Goal: Task Accomplishment & Management: Complete application form

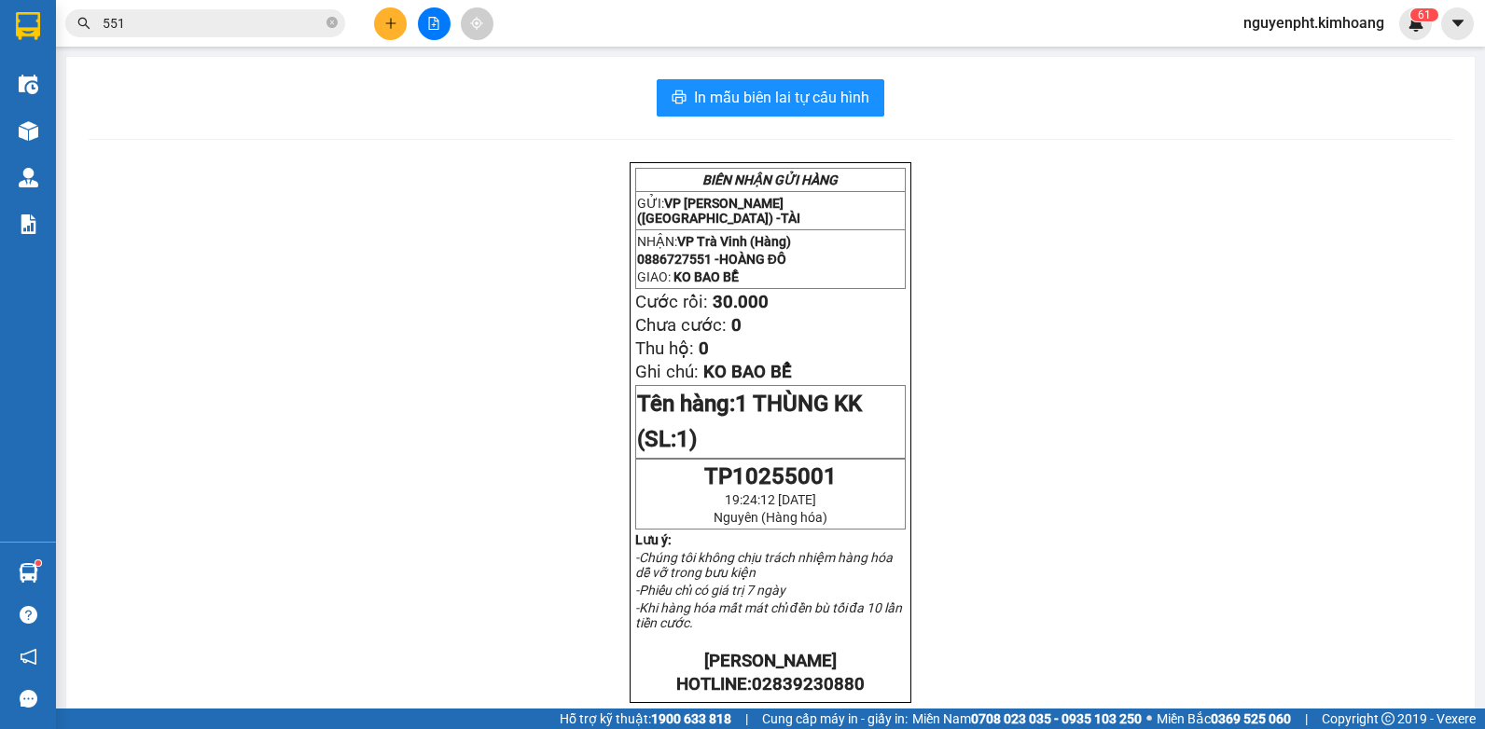
click at [715, 8] on div "Kết quả tìm kiếm ( 1735 ) Bộ lọc Mã ĐH Trạng thái Món hàng Thu hộ Tổng cước Chư…" at bounding box center [742, 23] width 1485 height 47
click at [325, 22] on span "551" at bounding box center [205, 23] width 280 height 28
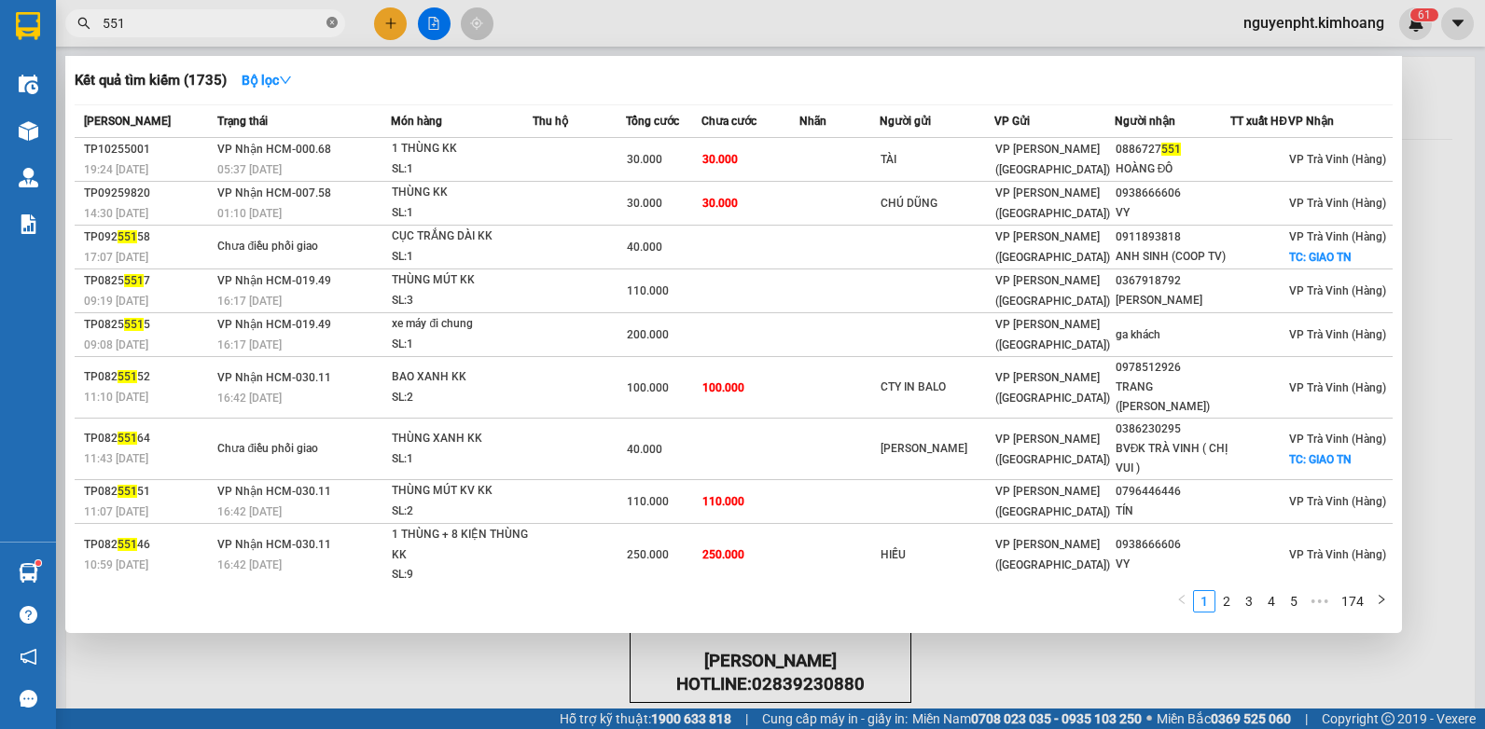
click at [329, 22] on icon "close-circle" at bounding box center [331, 22] width 11 height 11
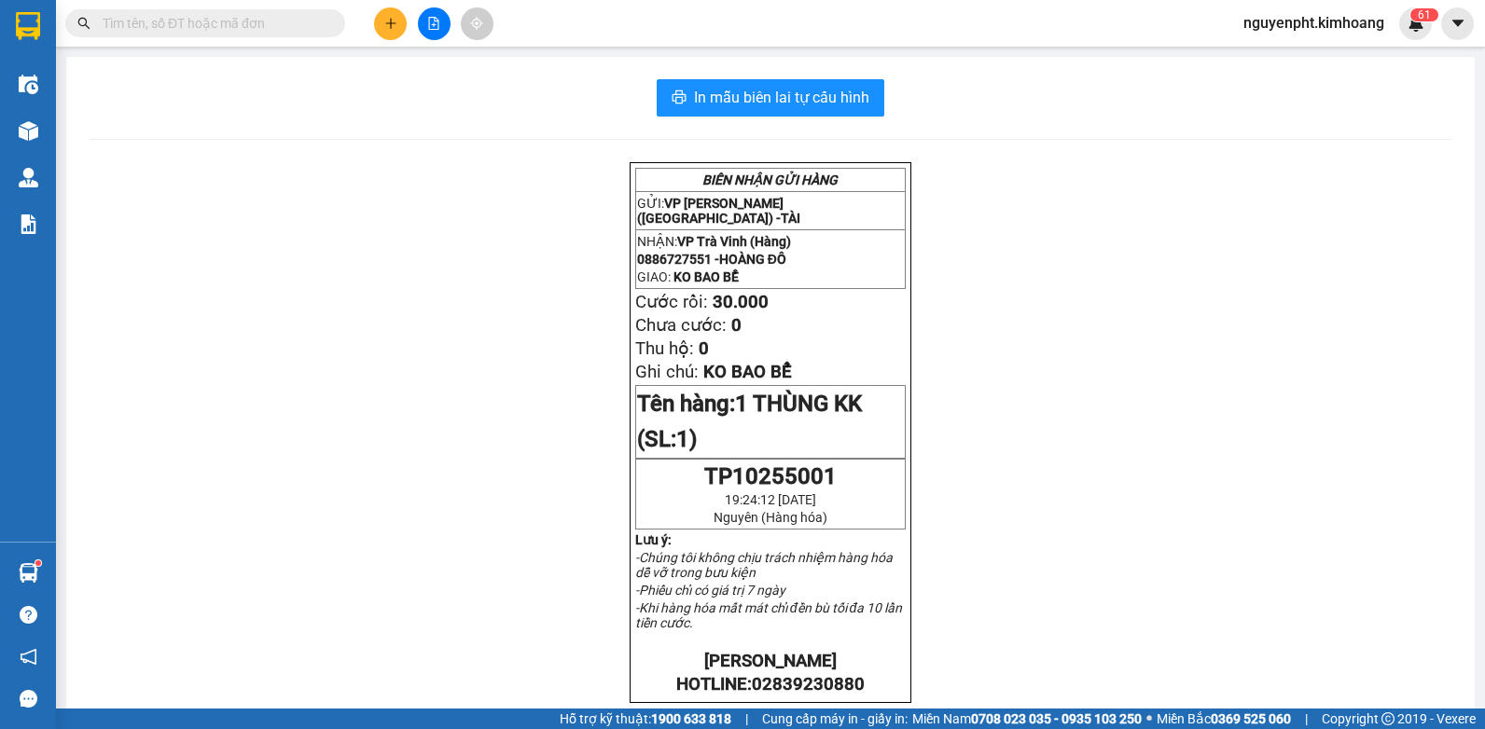
click at [379, 31] on button at bounding box center [390, 23] width 33 height 33
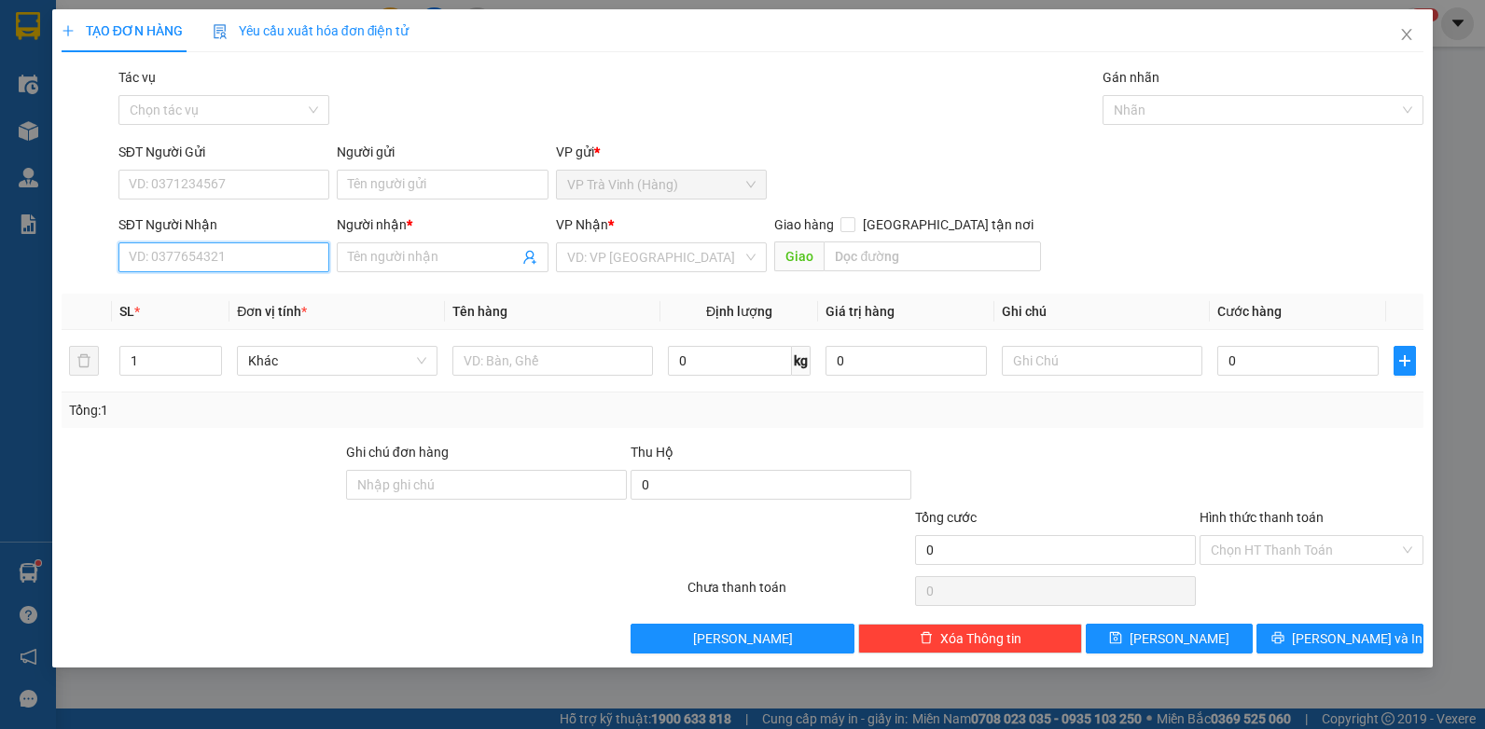
click at [249, 255] on input "SĐT Người Nhận" at bounding box center [224, 257] width 212 height 30
type input "0"
type input "0982585454"
click at [227, 295] on div "0982585454 - ngọc hóa" at bounding box center [224, 294] width 189 height 21
type input "ngọc hóa"
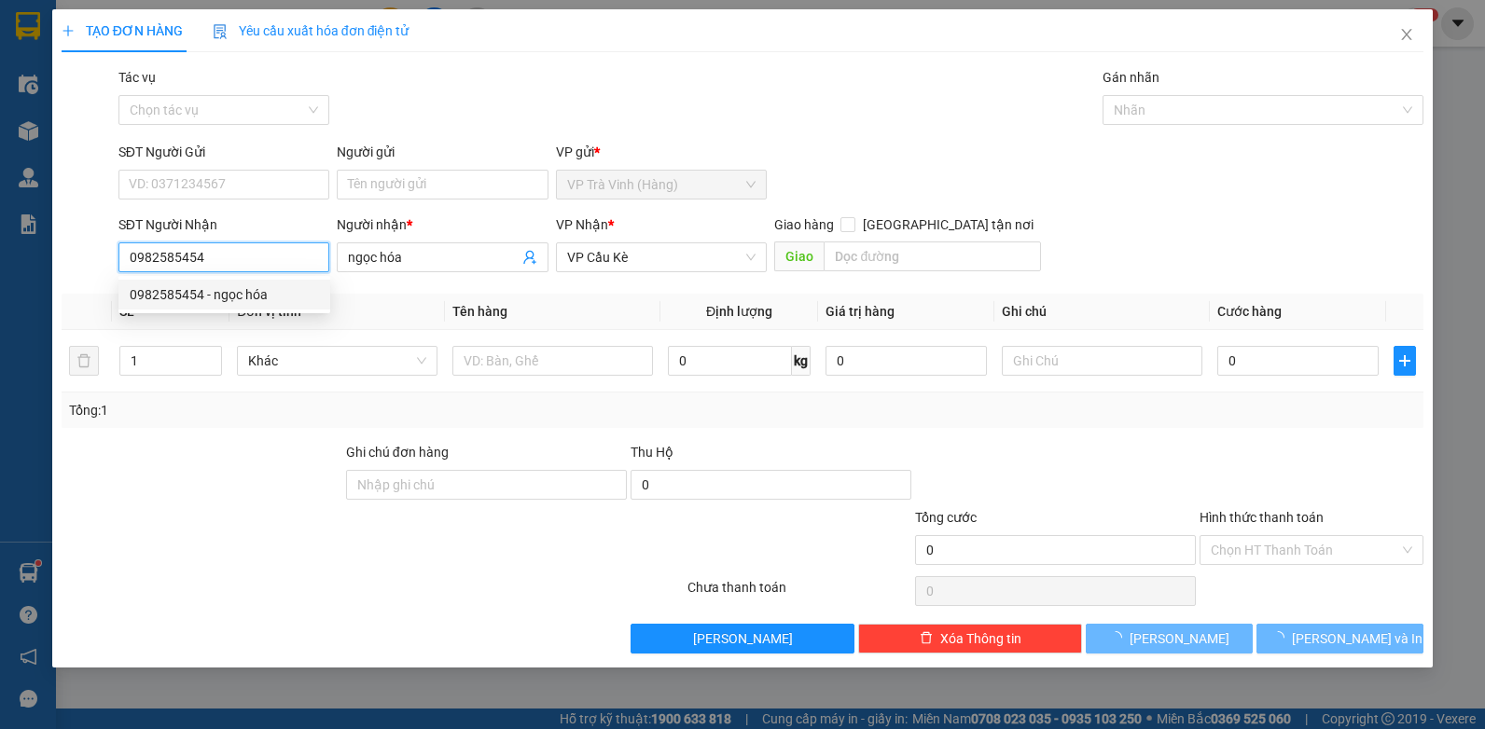
type input "30.000"
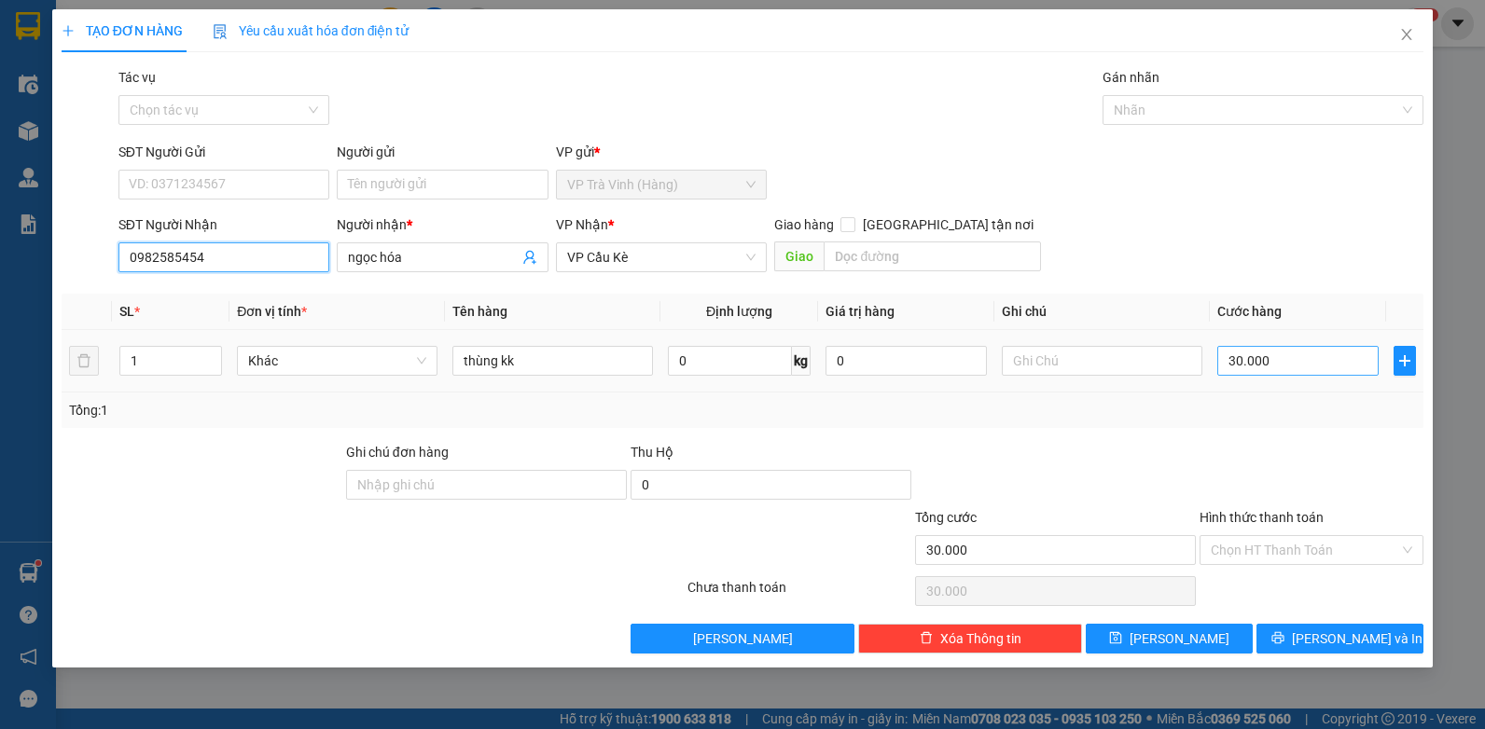
type input "0982585454"
type input "0"
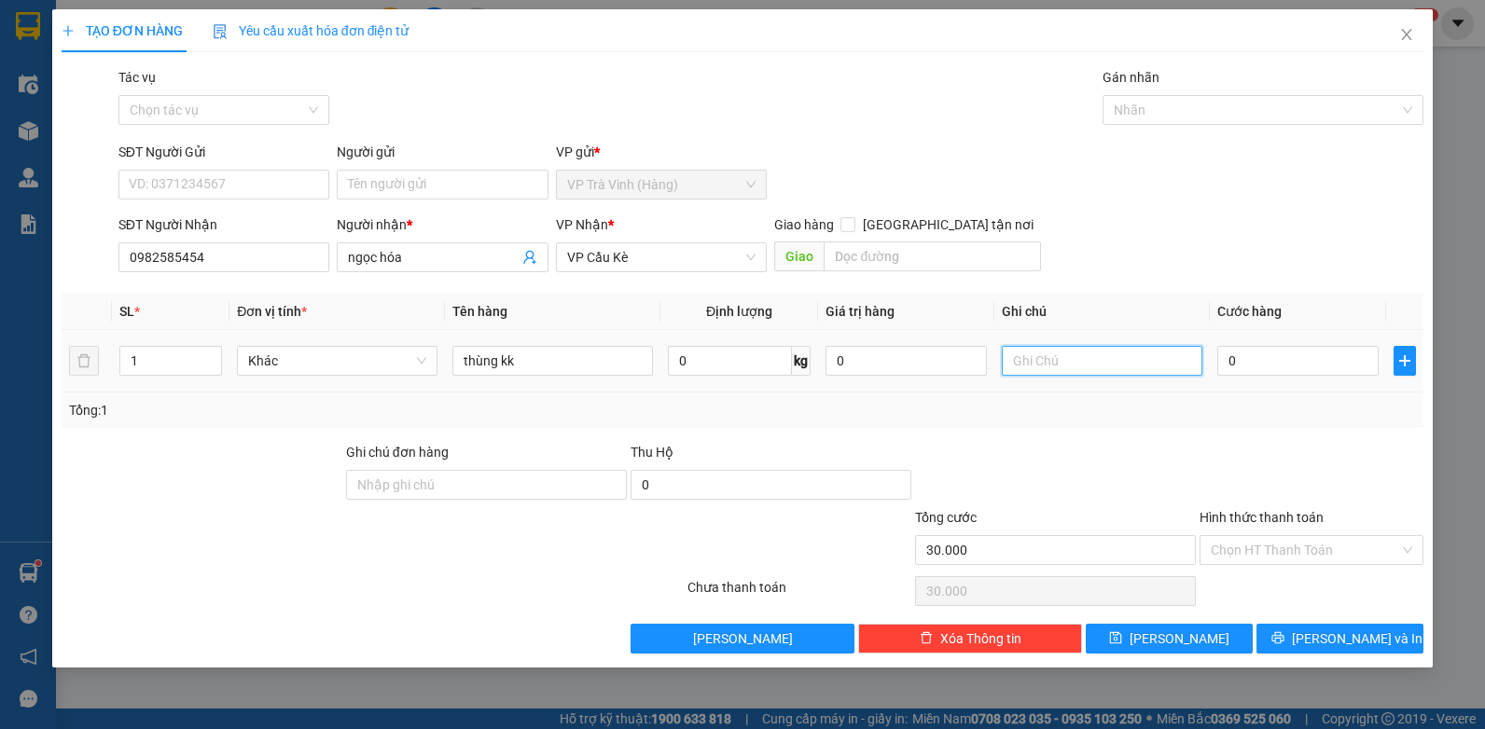
type input "0"
type input "30.000"
click at [1239, 365] on input "0" at bounding box center [1297, 361] width 161 height 30
type input "4"
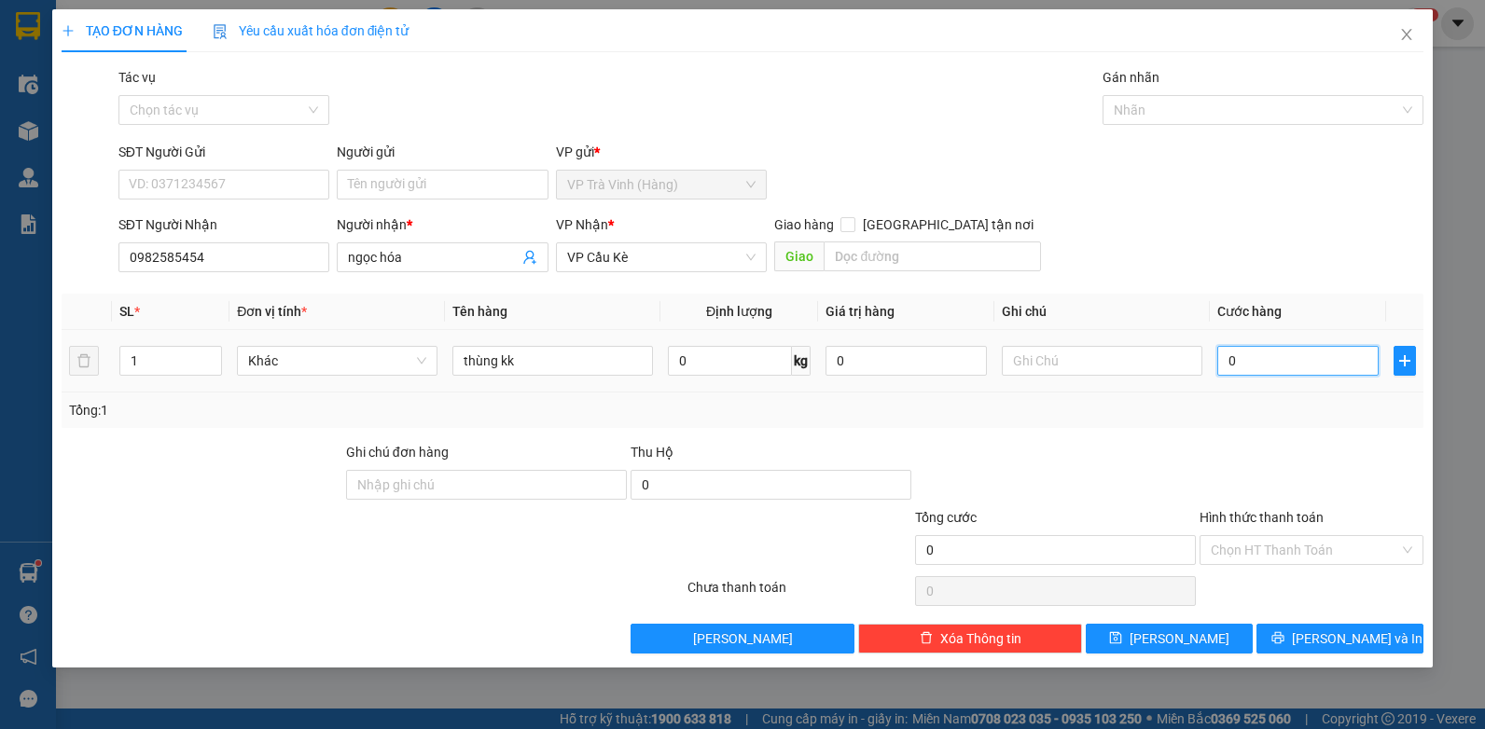
type input "4"
type input "40"
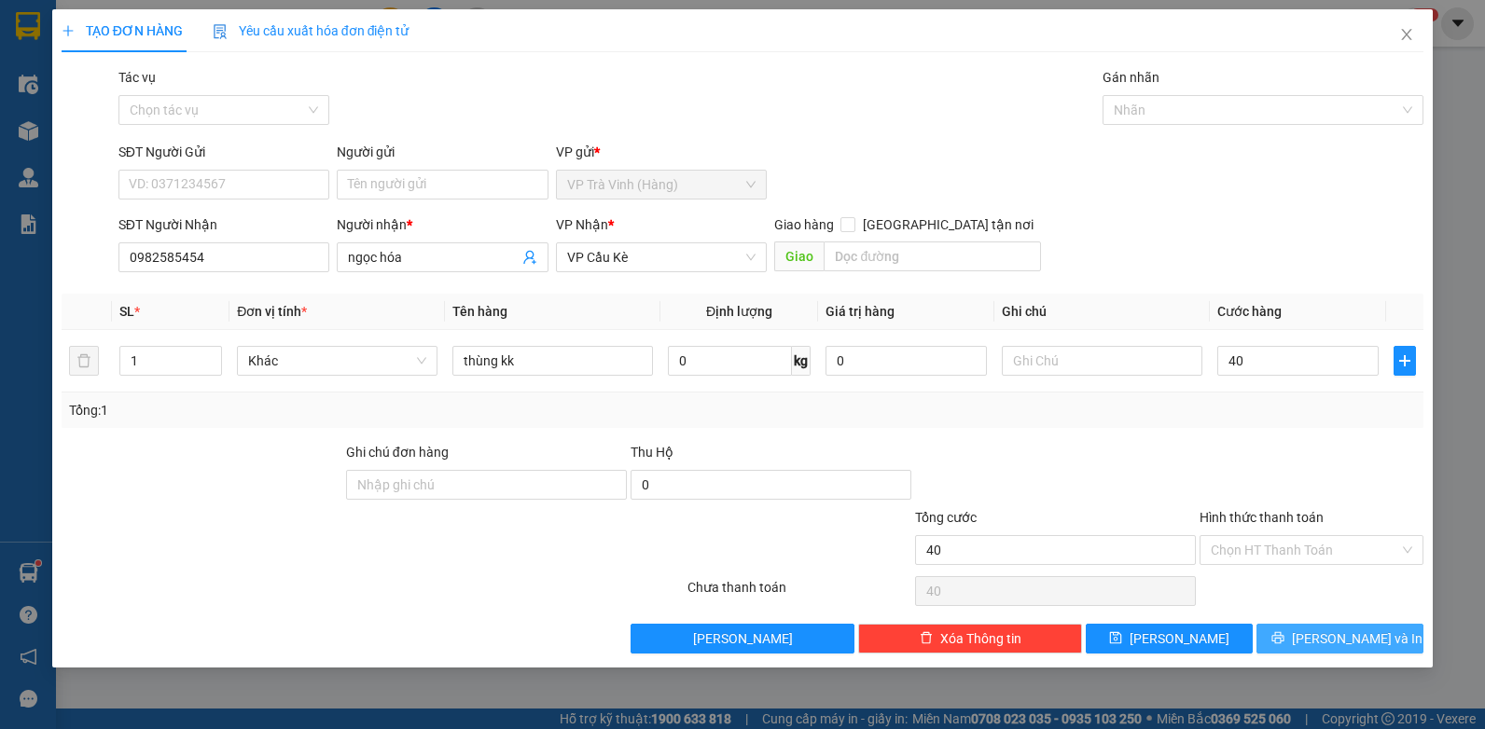
type input "40.000"
click at [1292, 637] on button "[PERSON_NAME] và In" at bounding box center [1339, 639] width 167 height 30
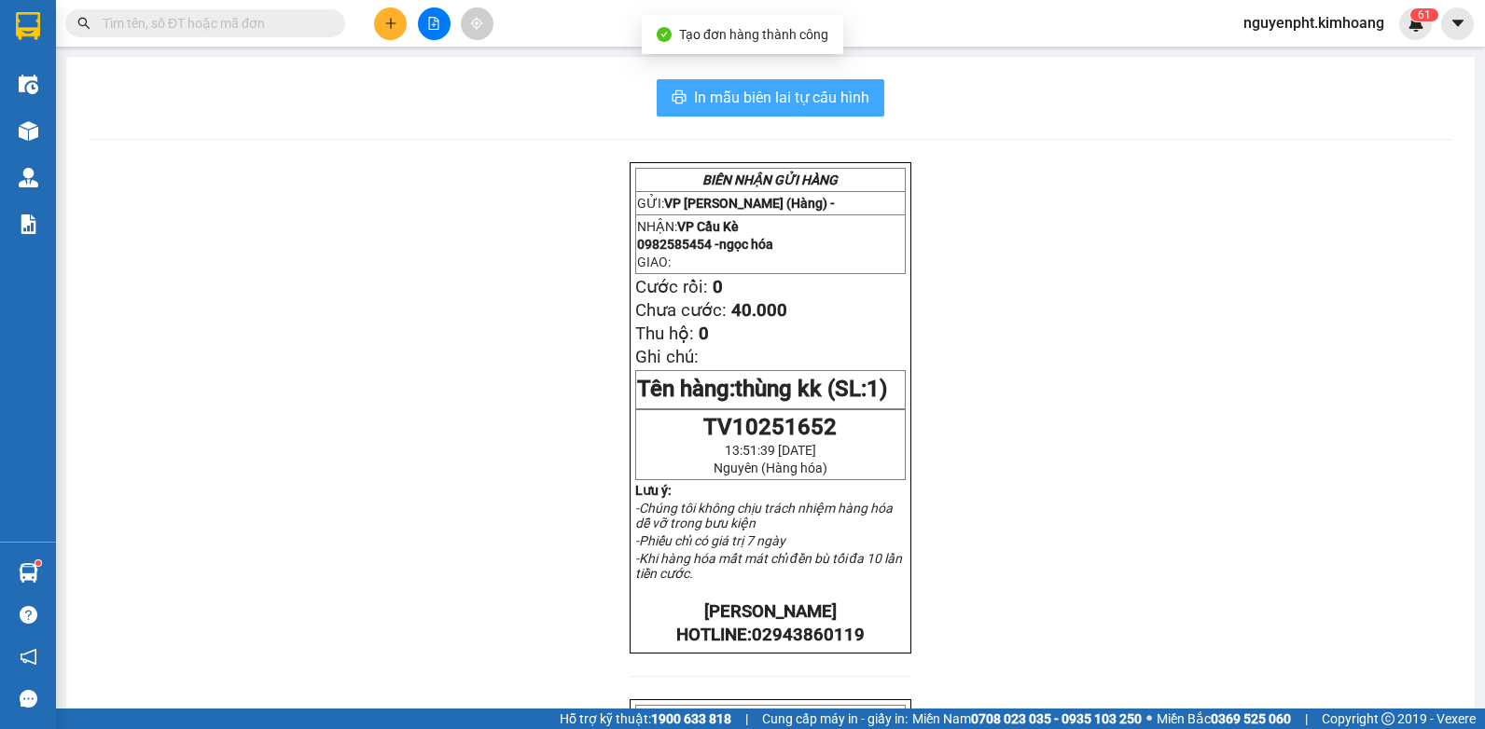
click at [670, 85] on button "In mẫu biên lai tự cấu hình" at bounding box center [771, 97] width 228 height 37
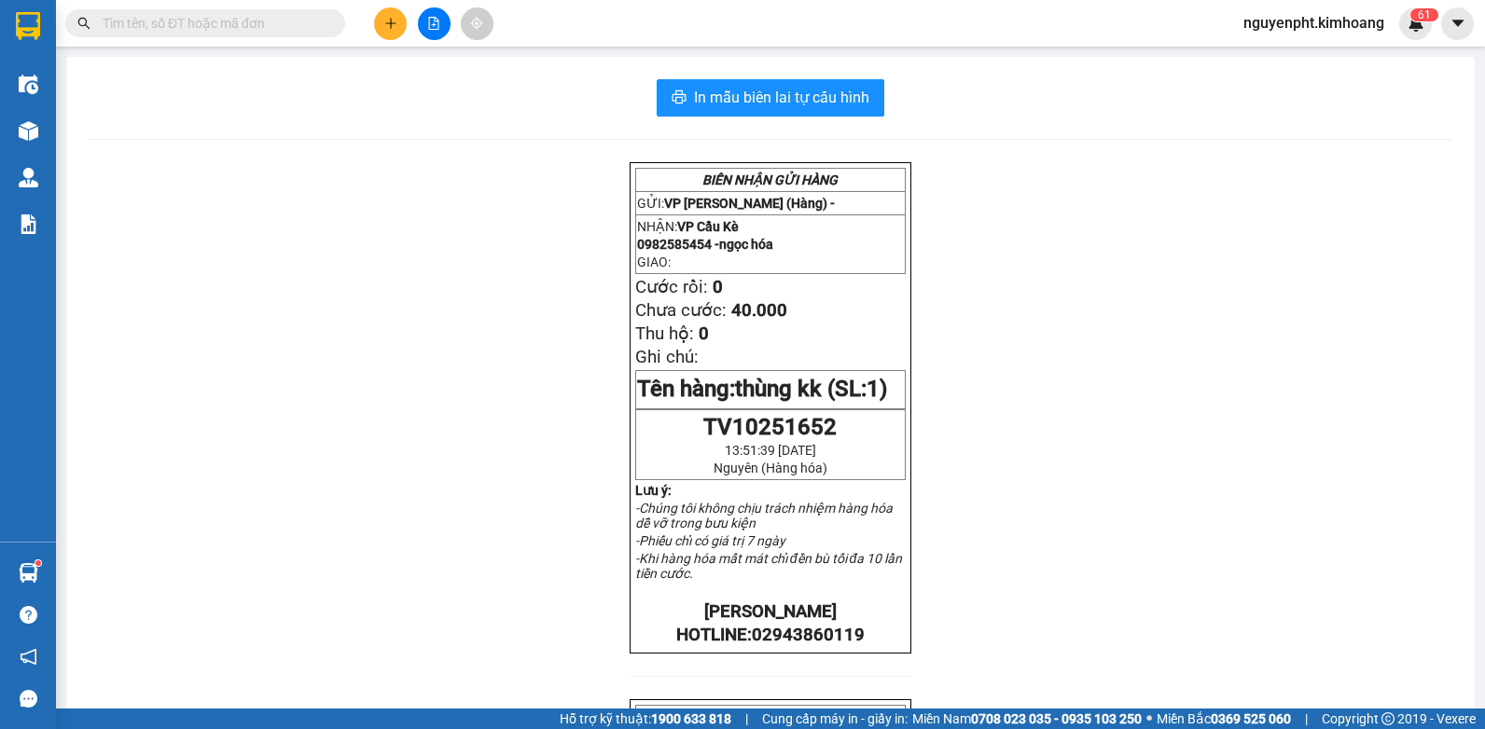
click at [392, 26] on icon "plus" at bounding box center [390, 23] width 13 height 13
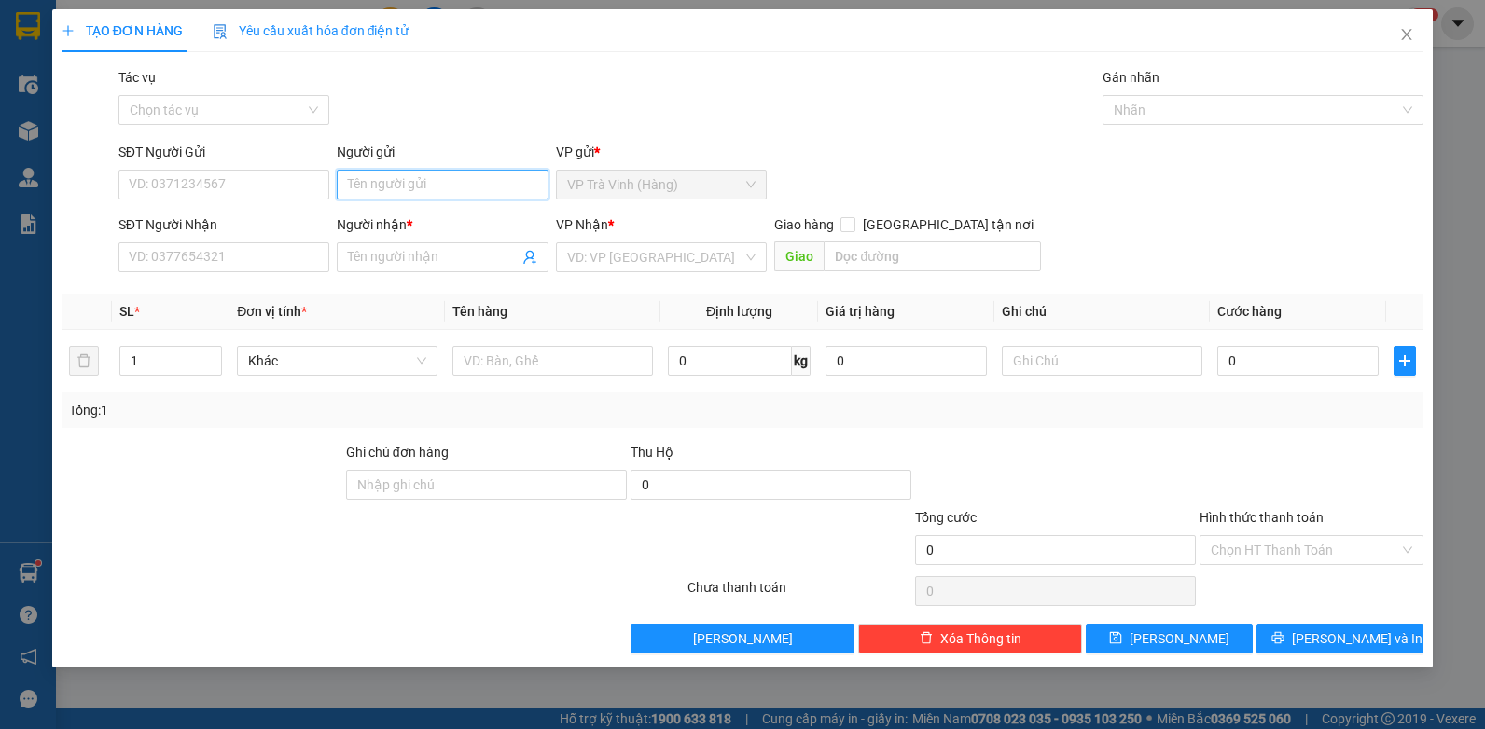
click at [378, 187] on input "Người gửi" at bounding box center [443, 185] width 212 height 30
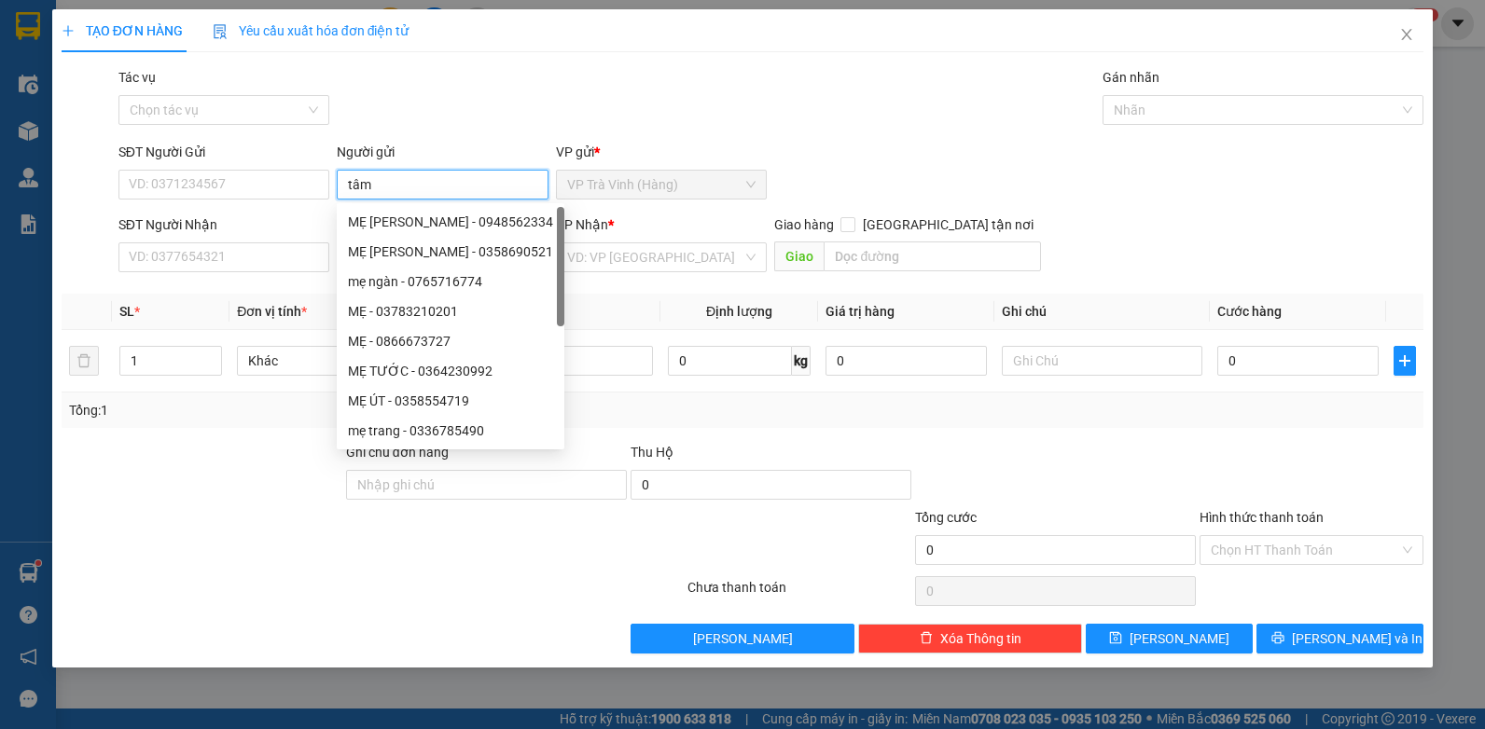
type input "tâm"
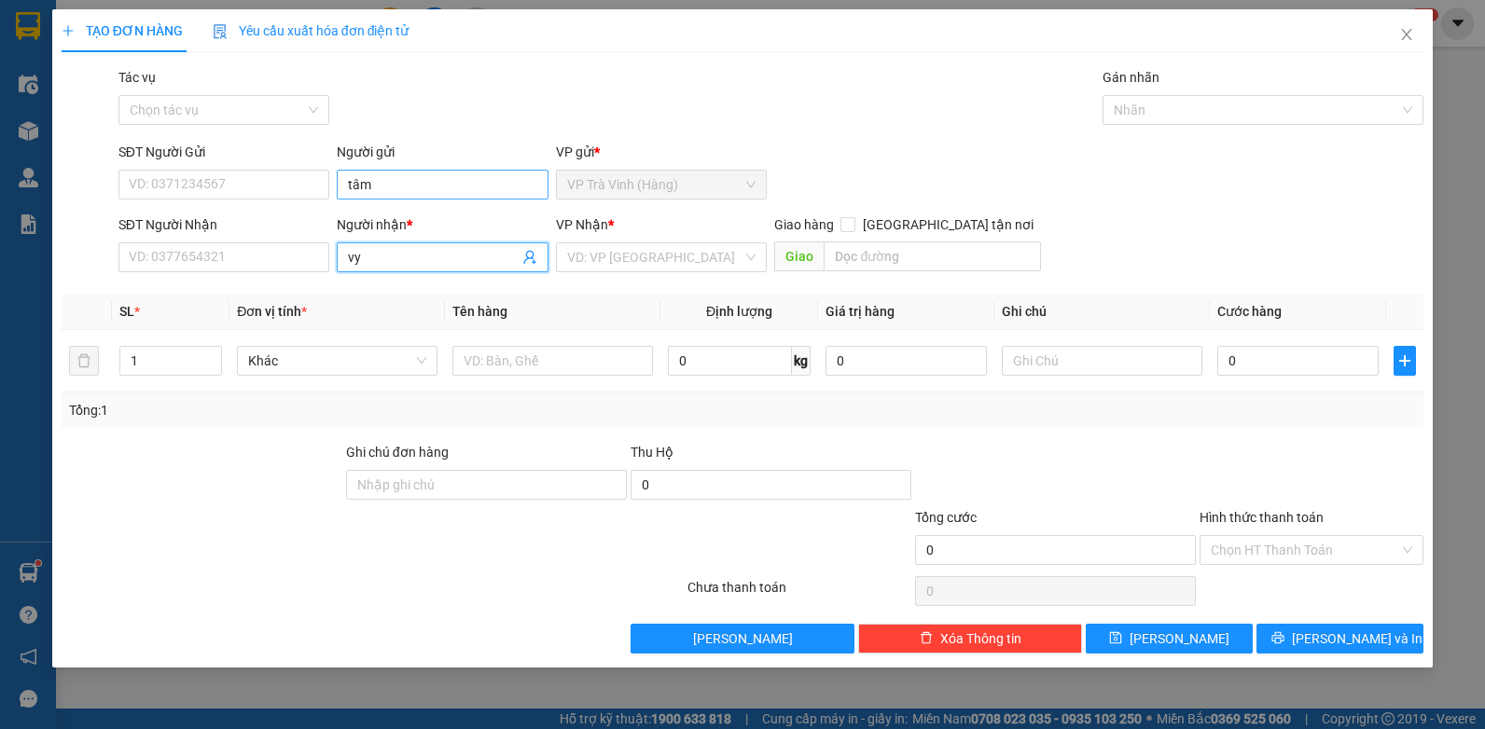
type input "vy"
type input "0777652514"
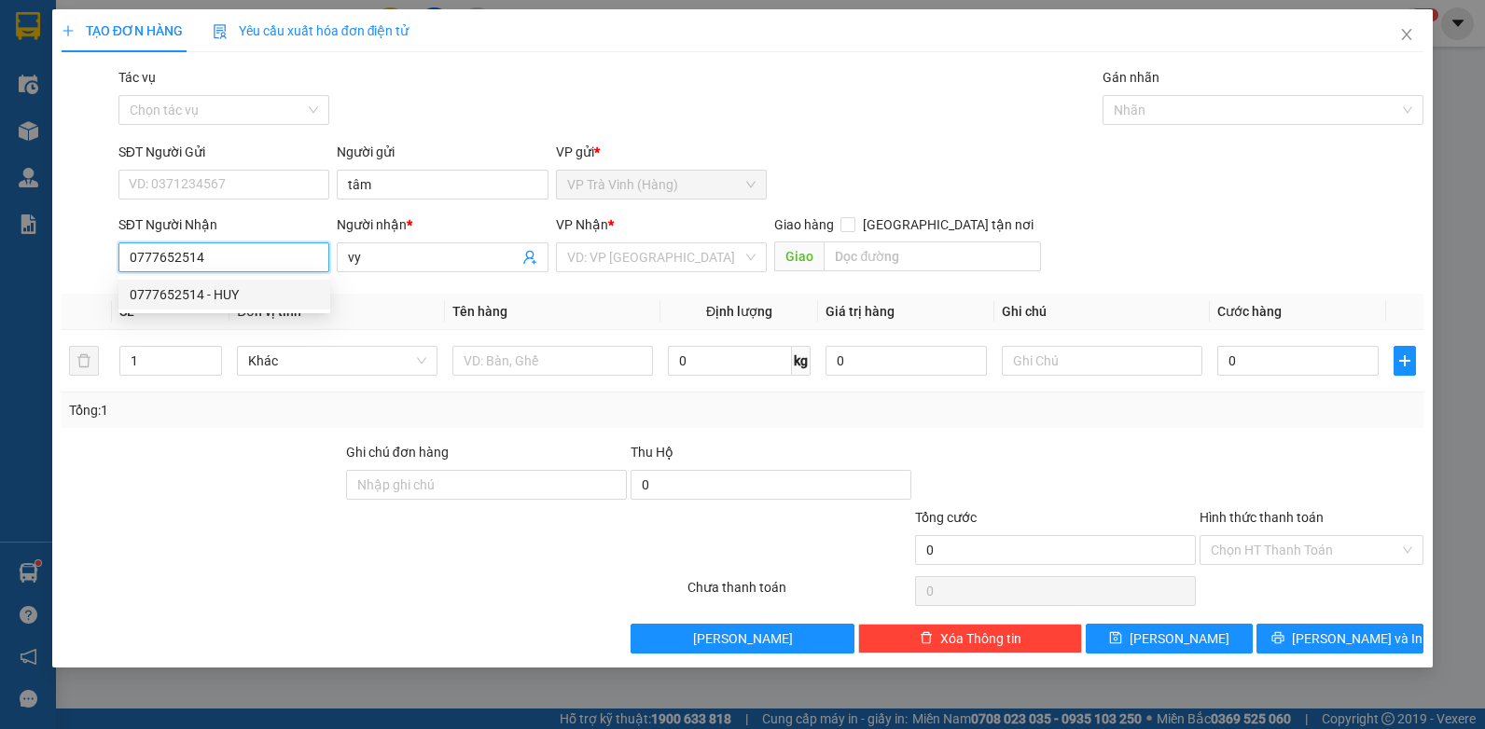
drag, startPoint x: 228, startPoint y: 300, endPoint x: 189, endPoint y: 285, distance: 41.0
click at [225, 300] on div "0777652514 - HUY" at bounding box center [224, 294] width 189 height 21
type input "HUY"
type input "30.000"
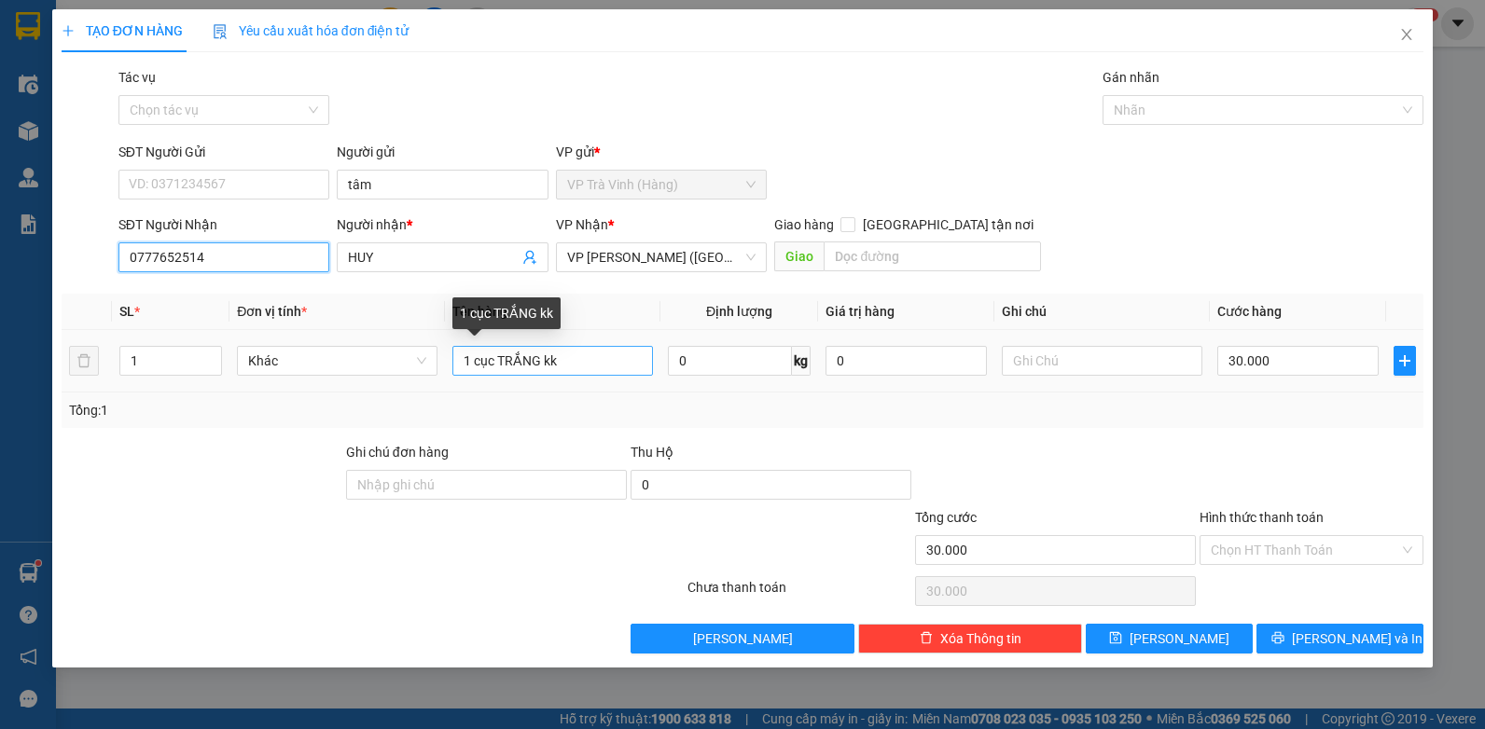
type input "0777652514"
drag, startPoint x: 602, startPoint y: 358, endPoint x: 147, endPoint y: 383, distance: 454.9
click at [147, 383] on tr "1 Khác 1 cục TRẮNG kk 0 kg 0 30.000" at bounding box center [743, 361] width 1363 height 62
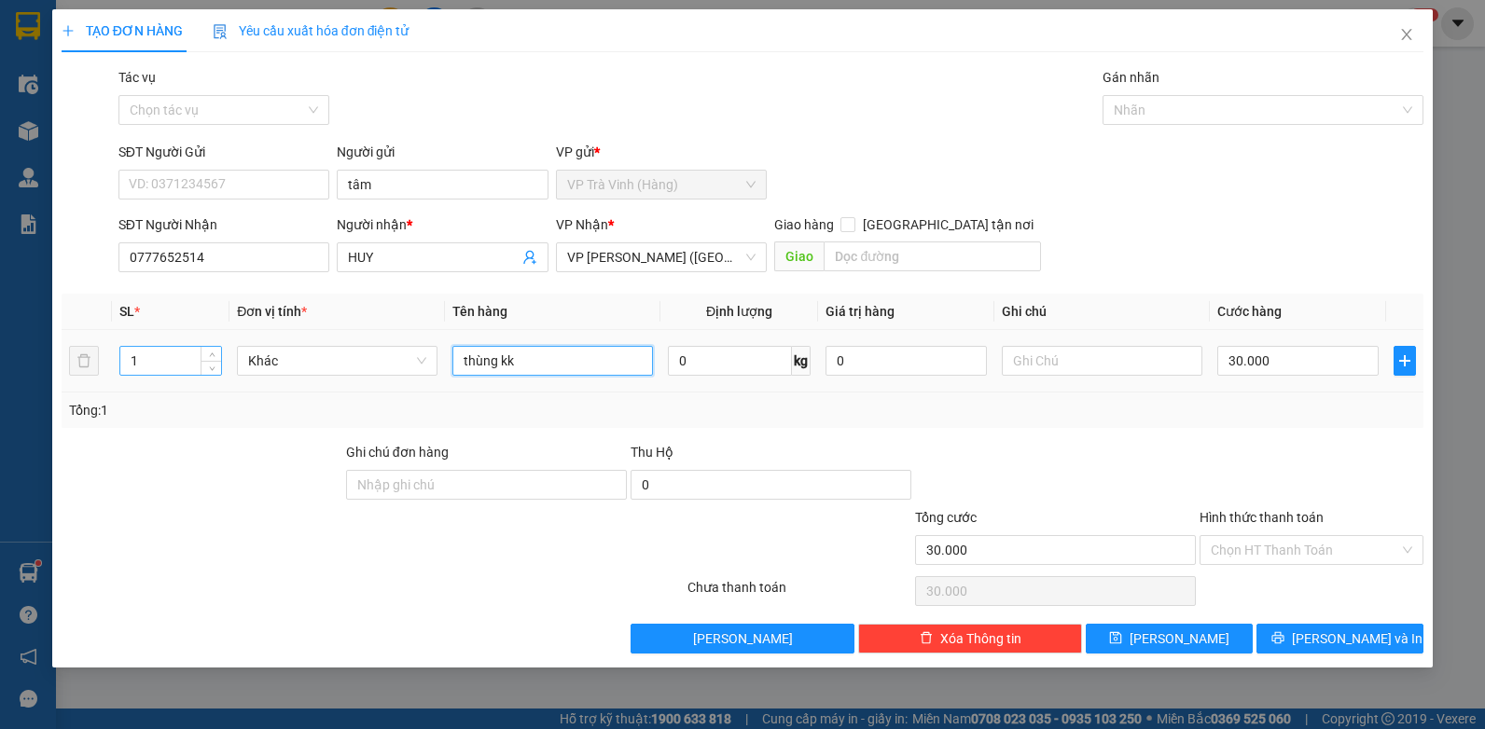
type input "thùng kk"
click at [1268, 550] on input "Hình thức thanh toán" at bounding box center [1305, 550] width 188 height 28
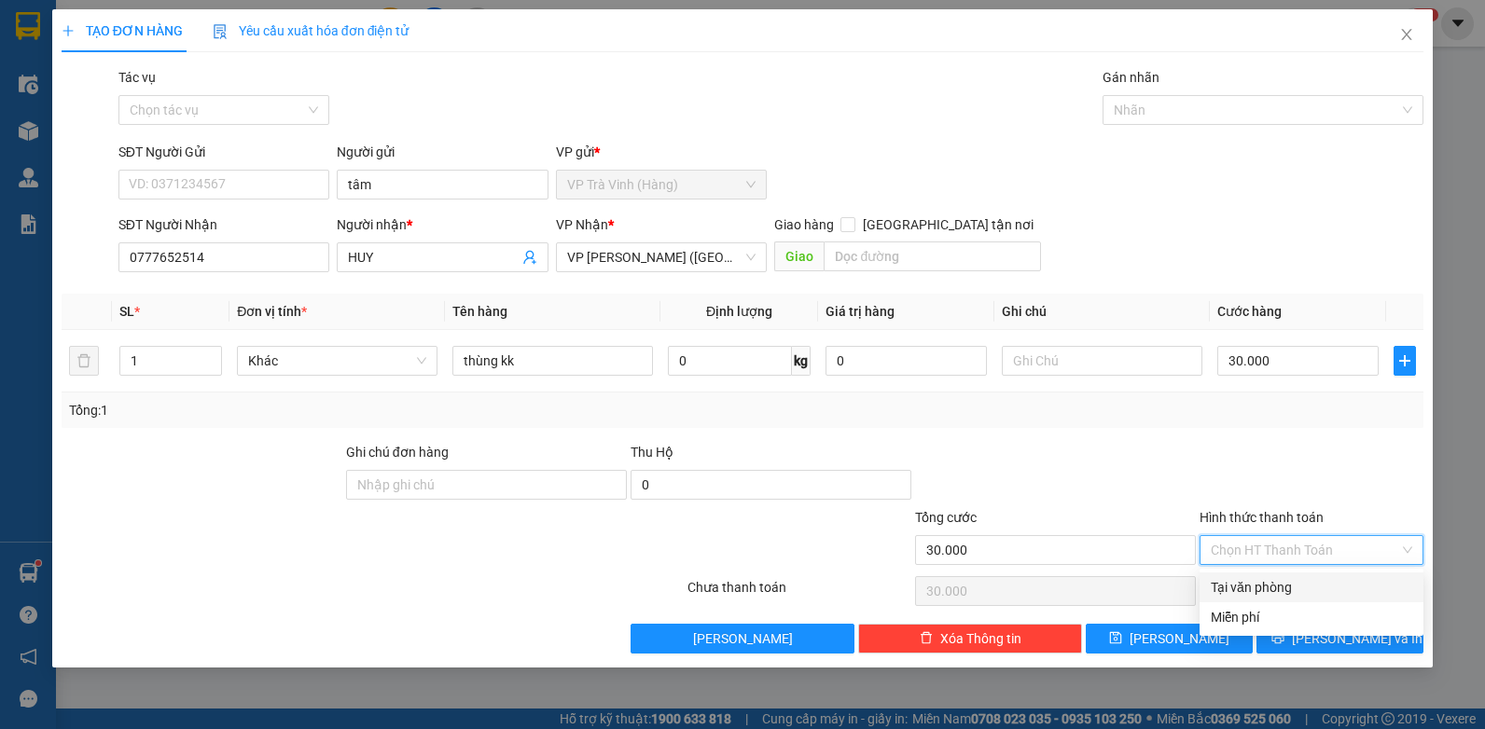
click at [1282, 588] on div "Tại văn phòng" at bounding box center [1311, 587] width 201 height 21
type input "0"
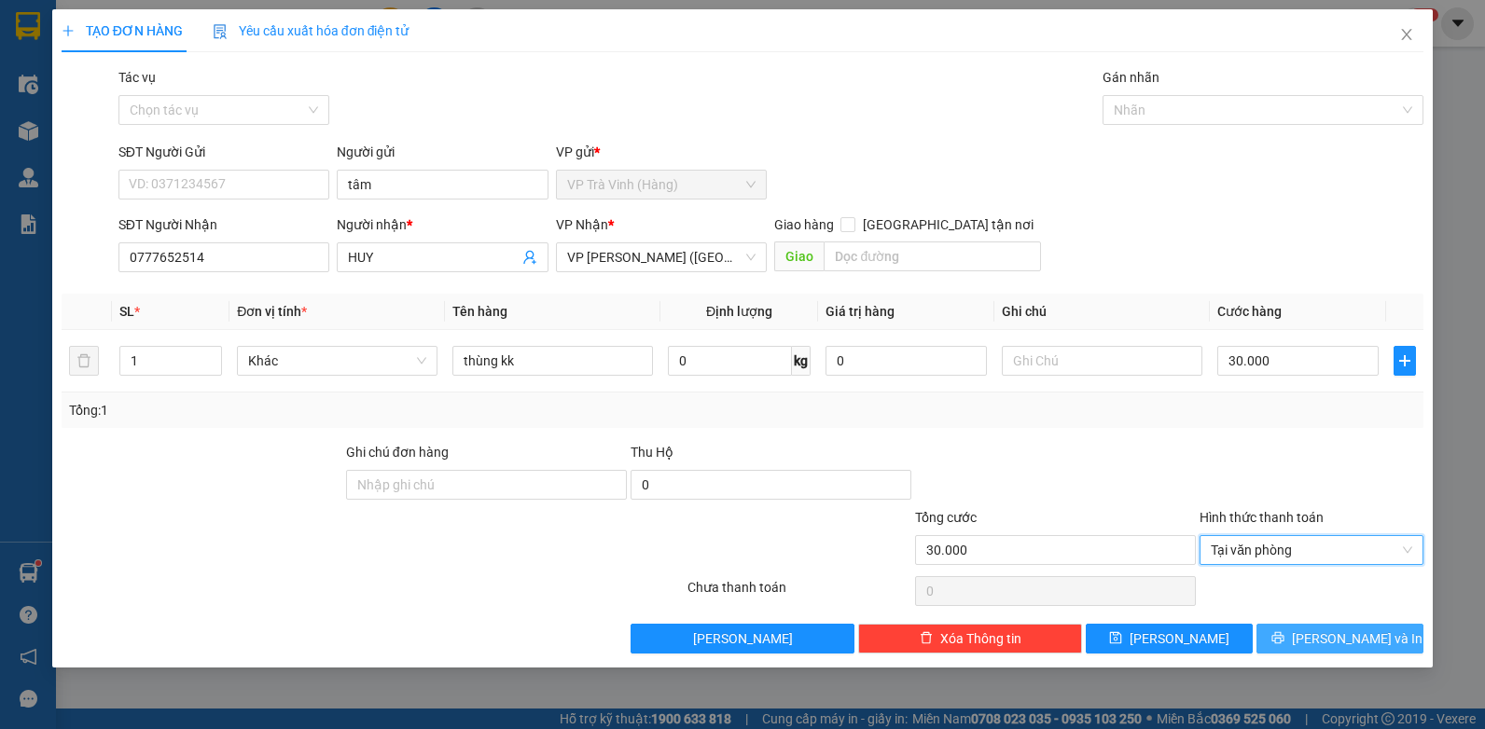
click at [1284, 635] on icon "printer" at bounding box center [1277, 637] width 13 height 13
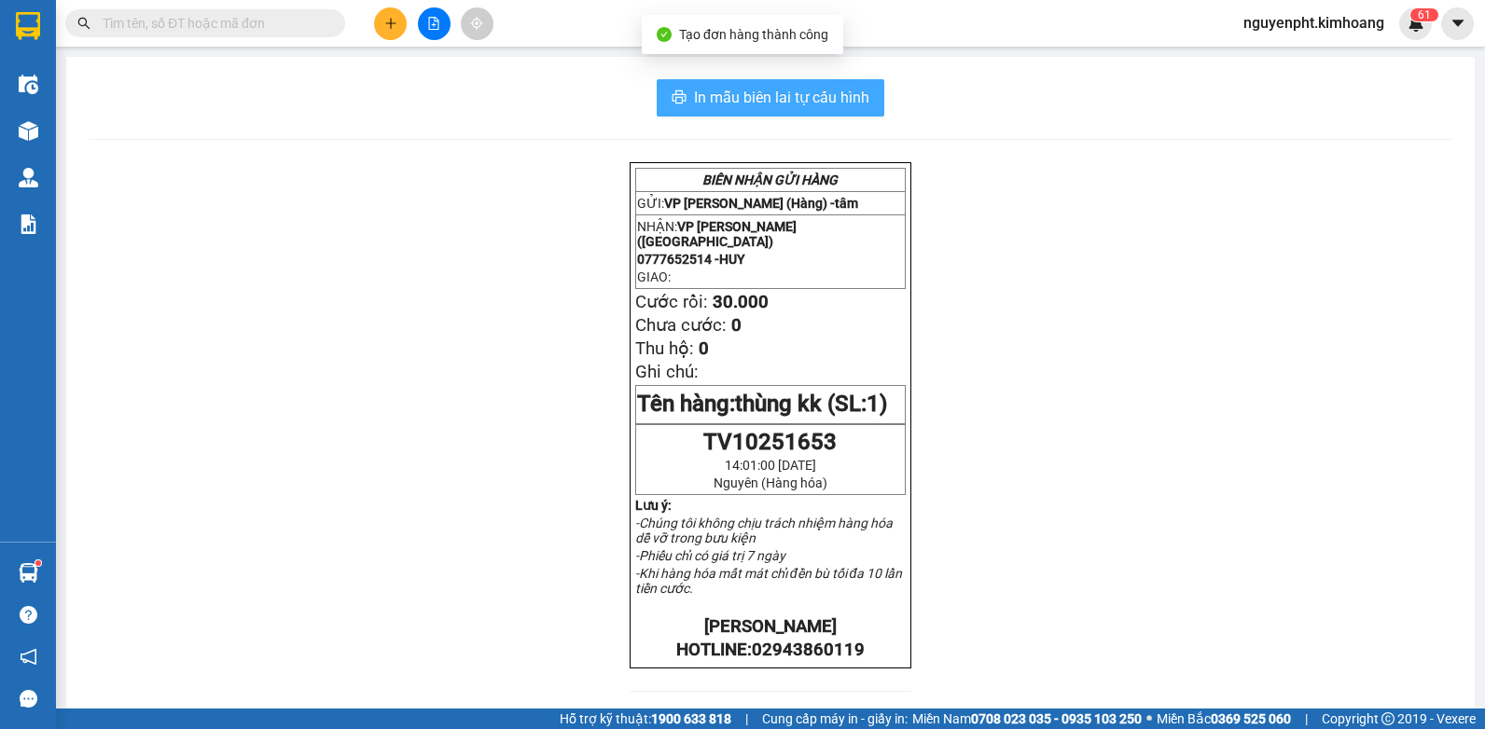
click at [713, 104] on span "In mẫu biên lai tự cấu hình" at bounding box center [781, 97] width 175 height 23
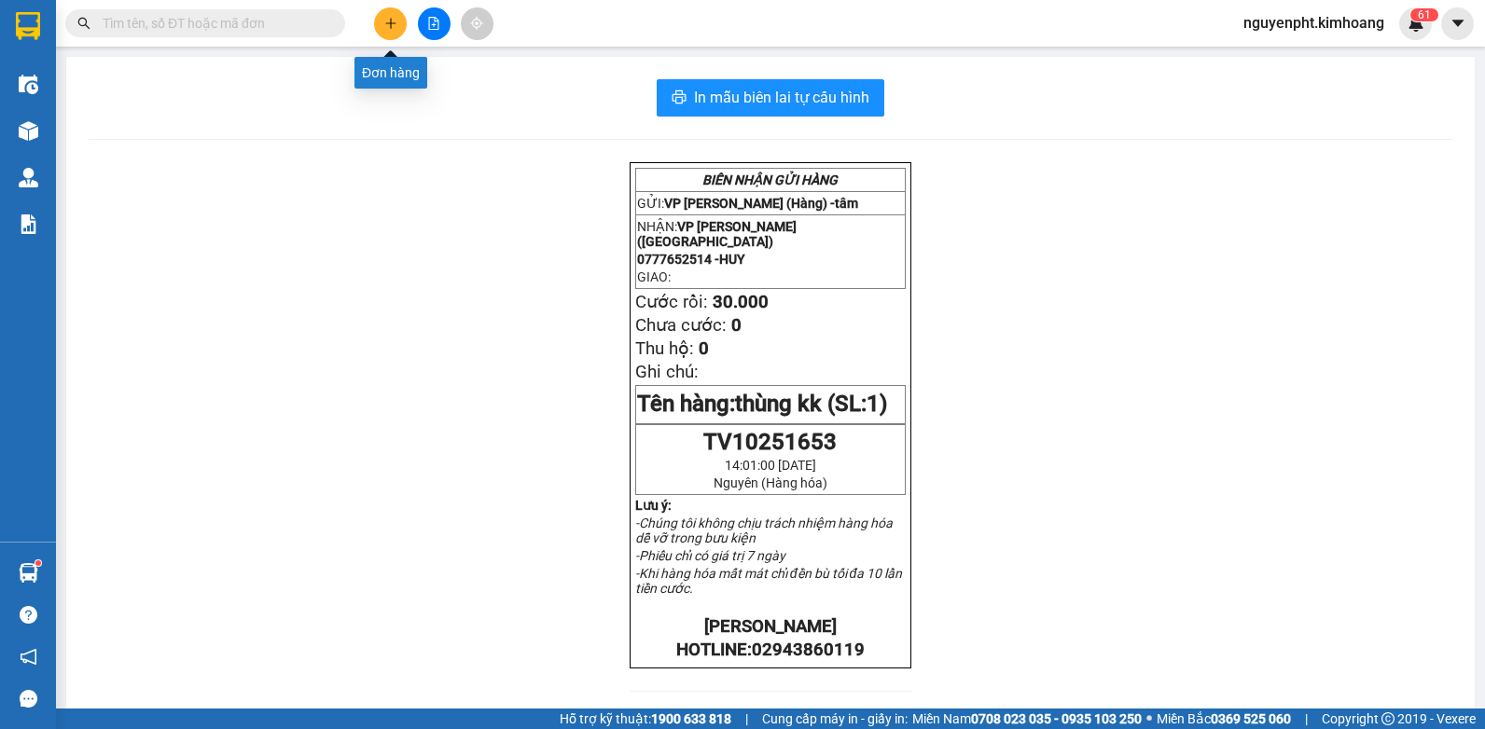
click at [393, 26] on icon "plus" at bounding box center [390, 23] width 13 height 13
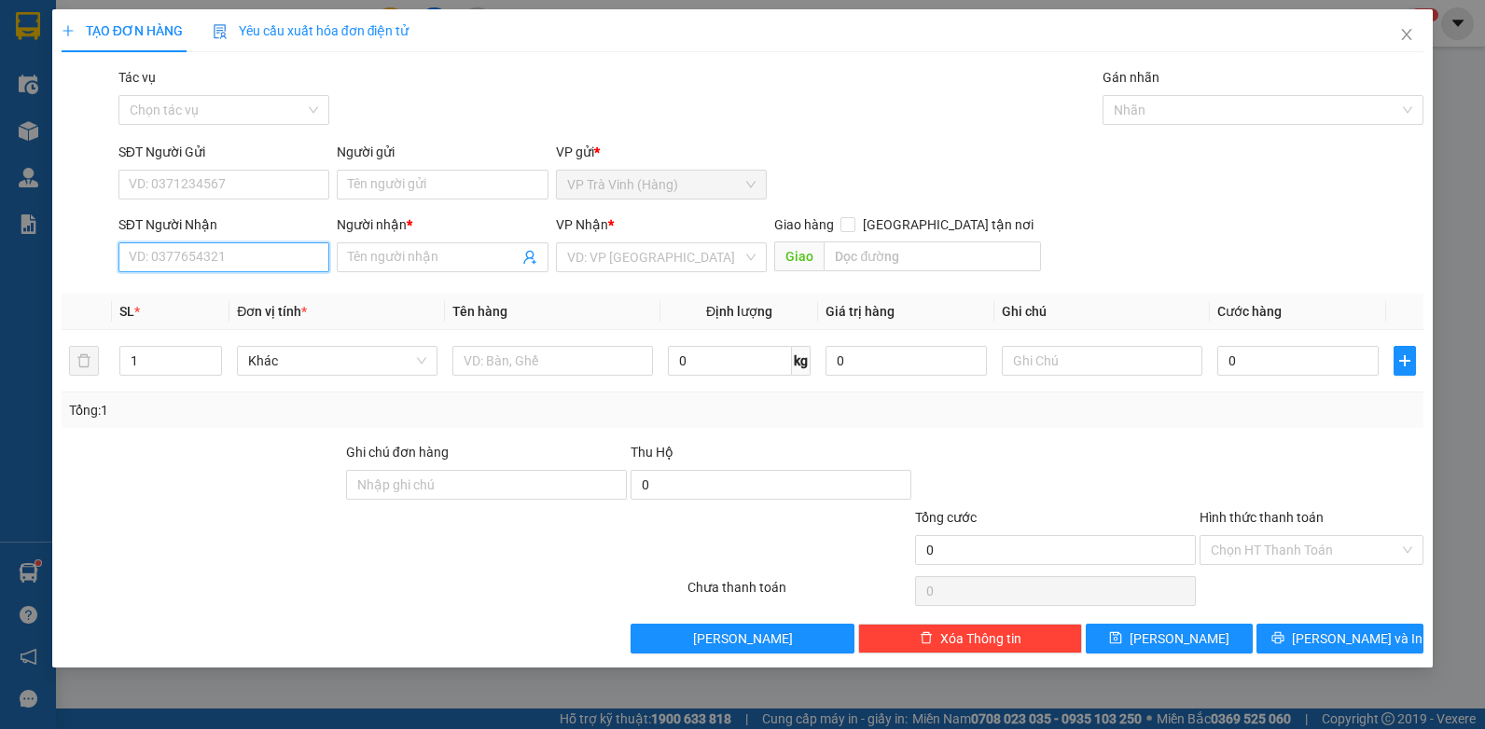
click at [289, 261] on input "SĐT Người Nhận" at bounding box center [224, 257] width 212 height 30
click at [384, 177] on input "Người gửi" at bounding box center [443, 185] width 212 height 30
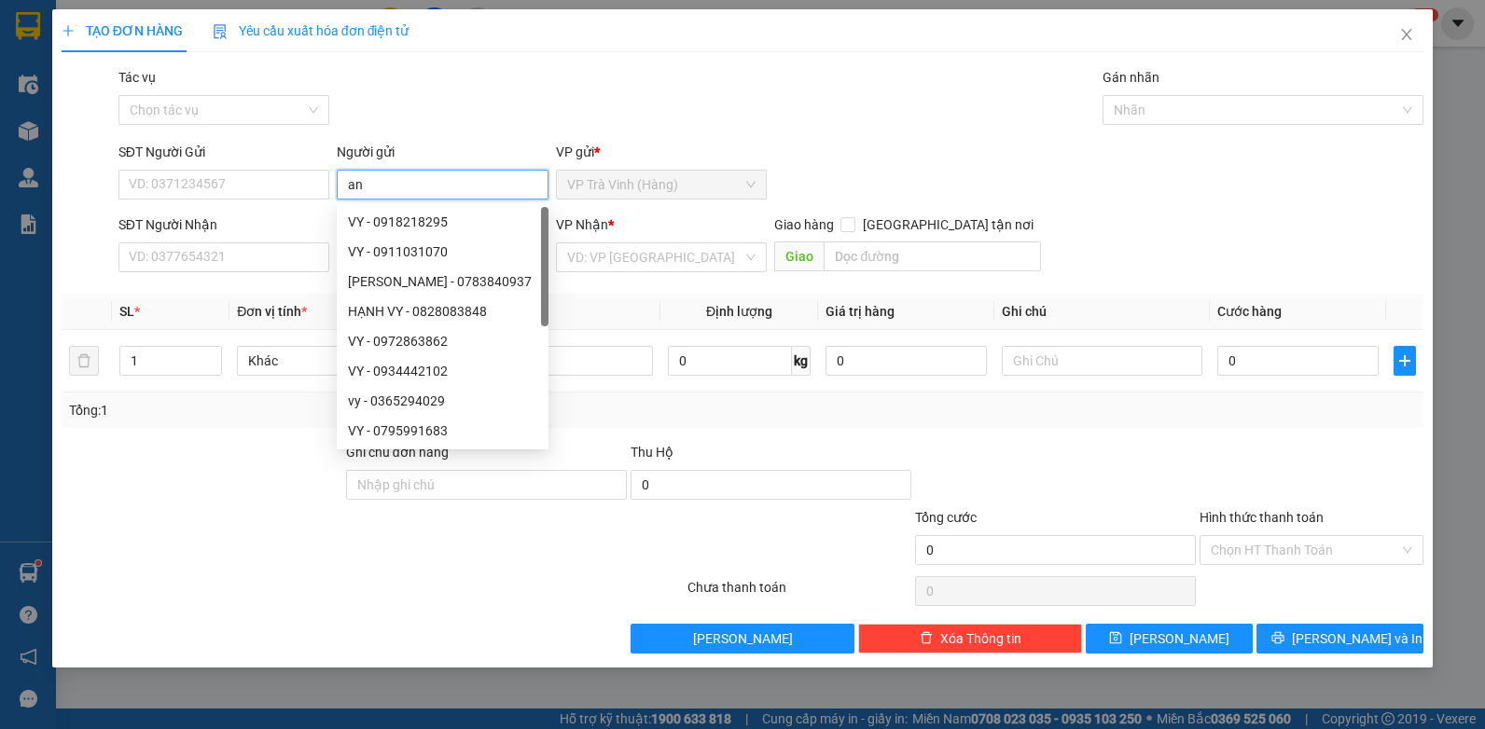
type input "an"
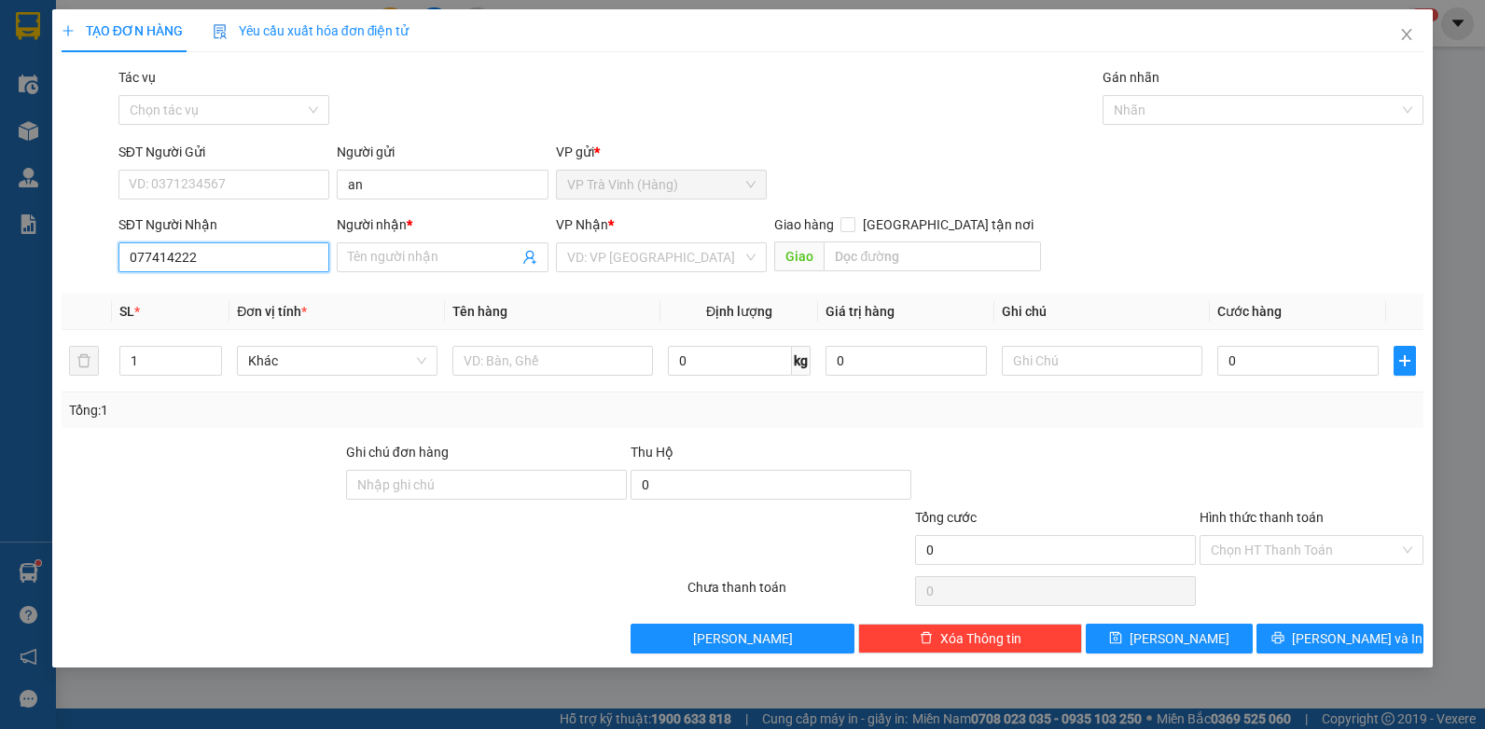
type input "0774142228"
click at [279, 300] on div "0774142228 - quan say khanh" at bounding box center [224, 294] width 189 height 21
type input "quan say khanh"
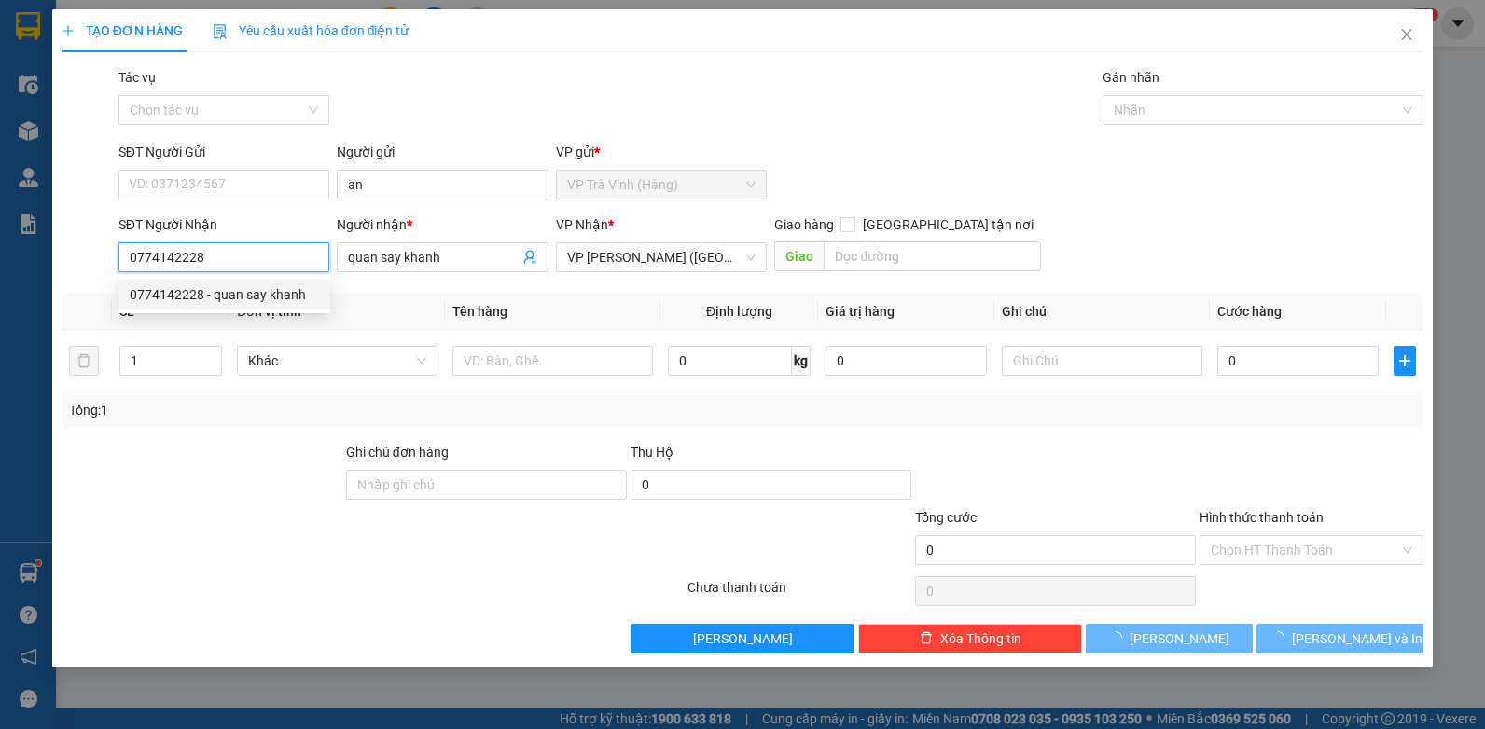
type input "450.000"
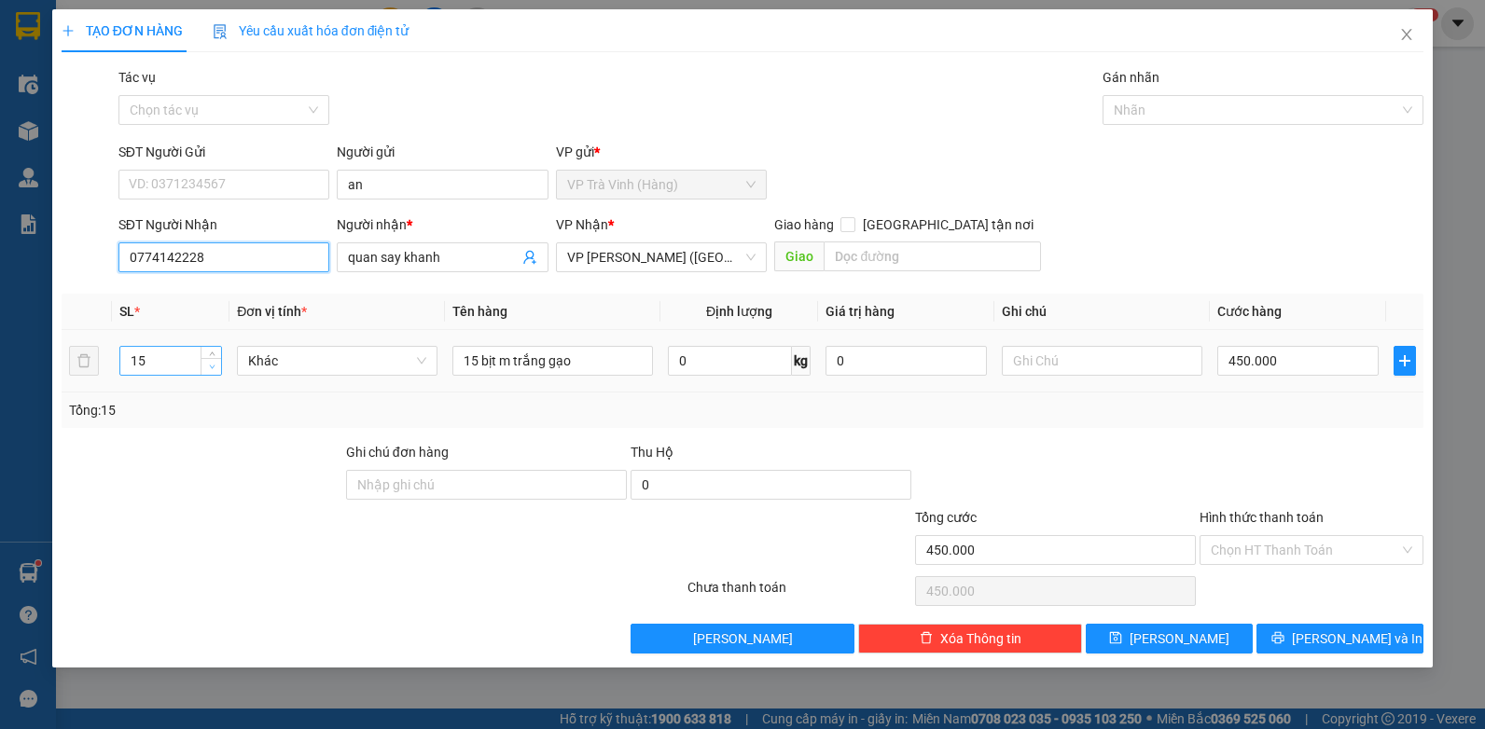
type input "0774142228"
click at [214, 367] on icon "down" at bounding box center [212, 367] width 7 height 7
click at [213, 367] on icon "down" at bounding box center [212, 368] width 6 height 4
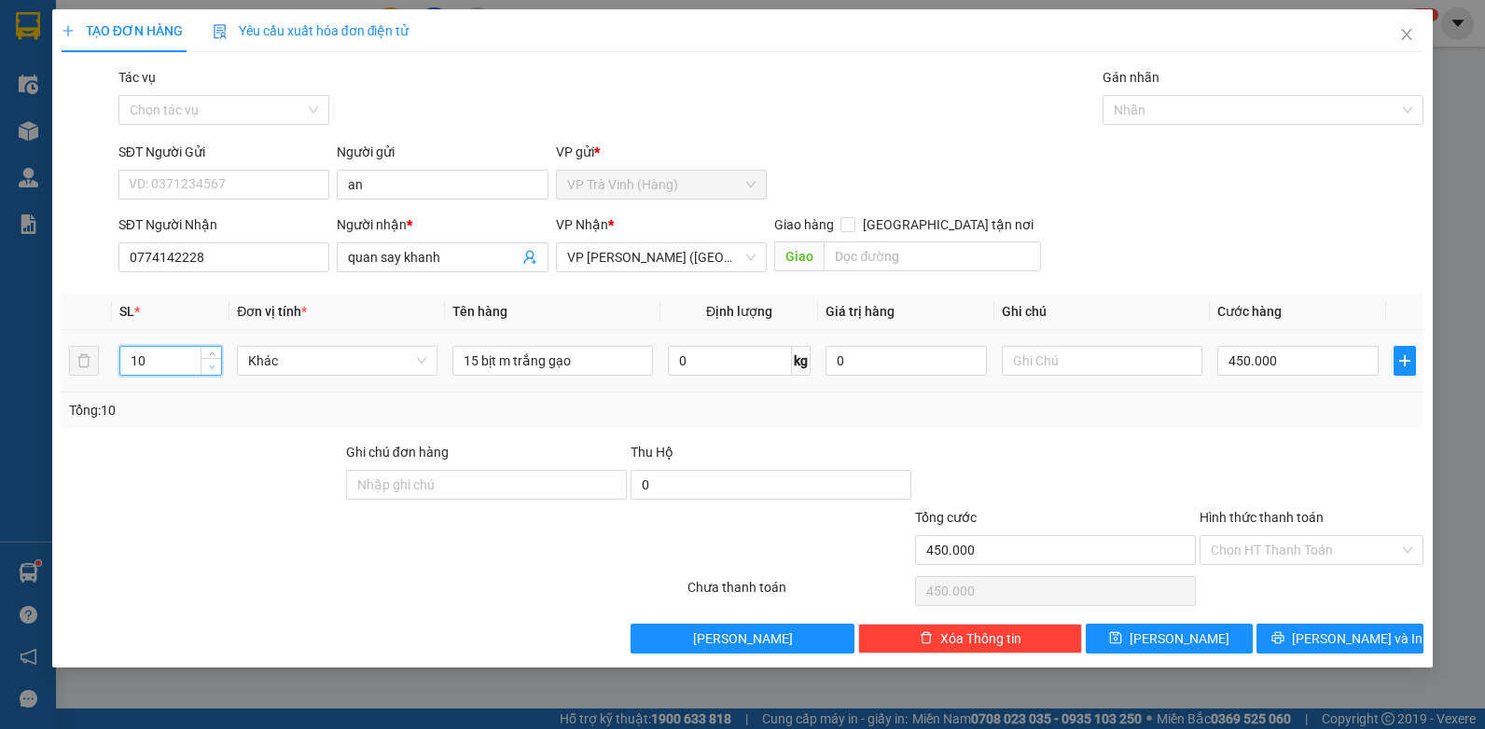
click at [213, 367] on icon "down" at bounding box center [212, 368] width 6 height 4
click at [217, 369] on span "down" at bounding box center [211, 367] width 11 height 11
type input "6"
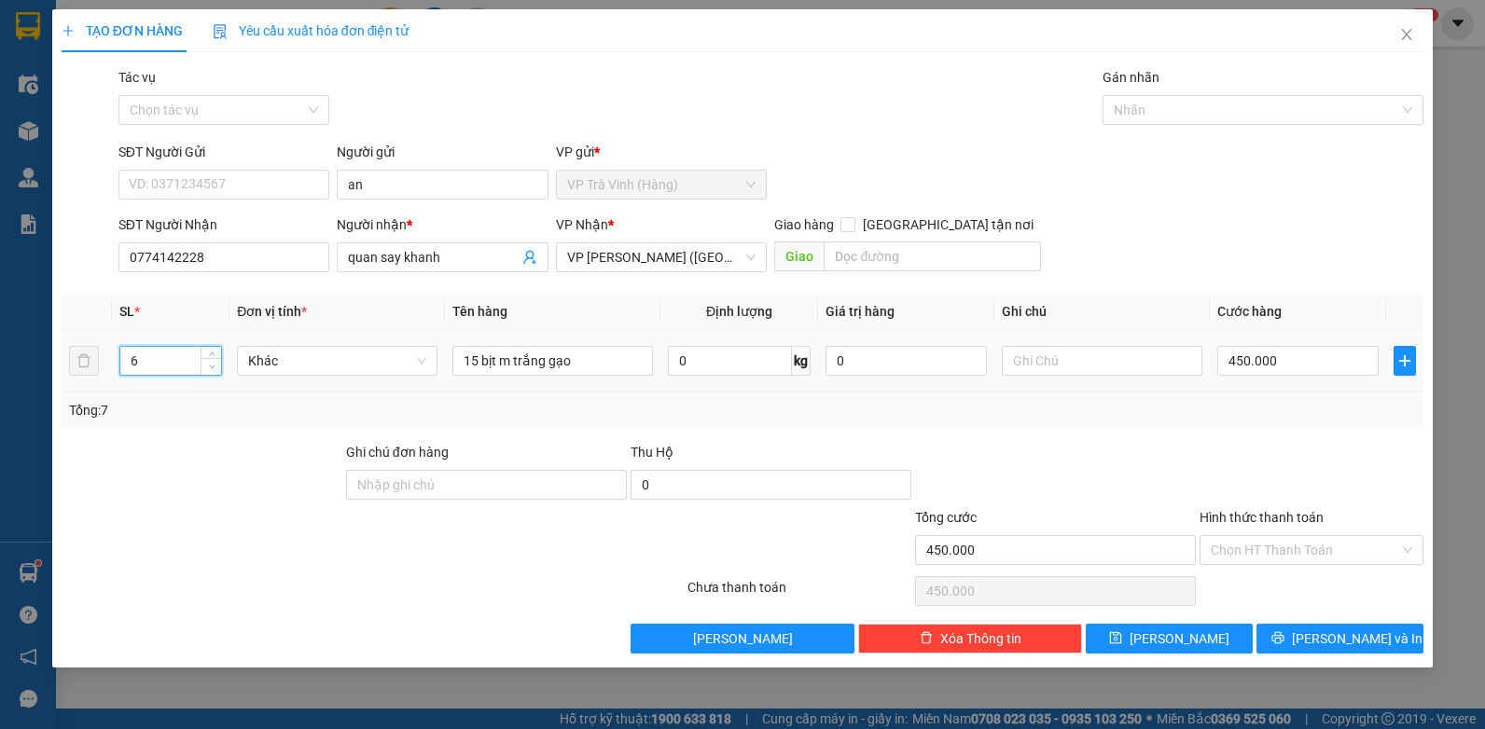
click at [217, 369] on span "down" at bounding box center [211, 367] width 11 height 11
click at [478, 362] on input "15 bịt m trắng gạo" at bounding box center [552, 361] width 201 height 30
type input "bịt m trắng gạo"
drag, startPoint x: 155, startPoint y: 358, endPoint x: -4, endPoint y: 424, distance: 171.8
click at [0, 424] on html "Kết quả tìm kiếm ( 1735 ) Bộ lọc Mã ĐH Trạng thái Món hàng Thu hộ Tổng cước Chư…" at bounding box center [742, 364] width 1485 height 729
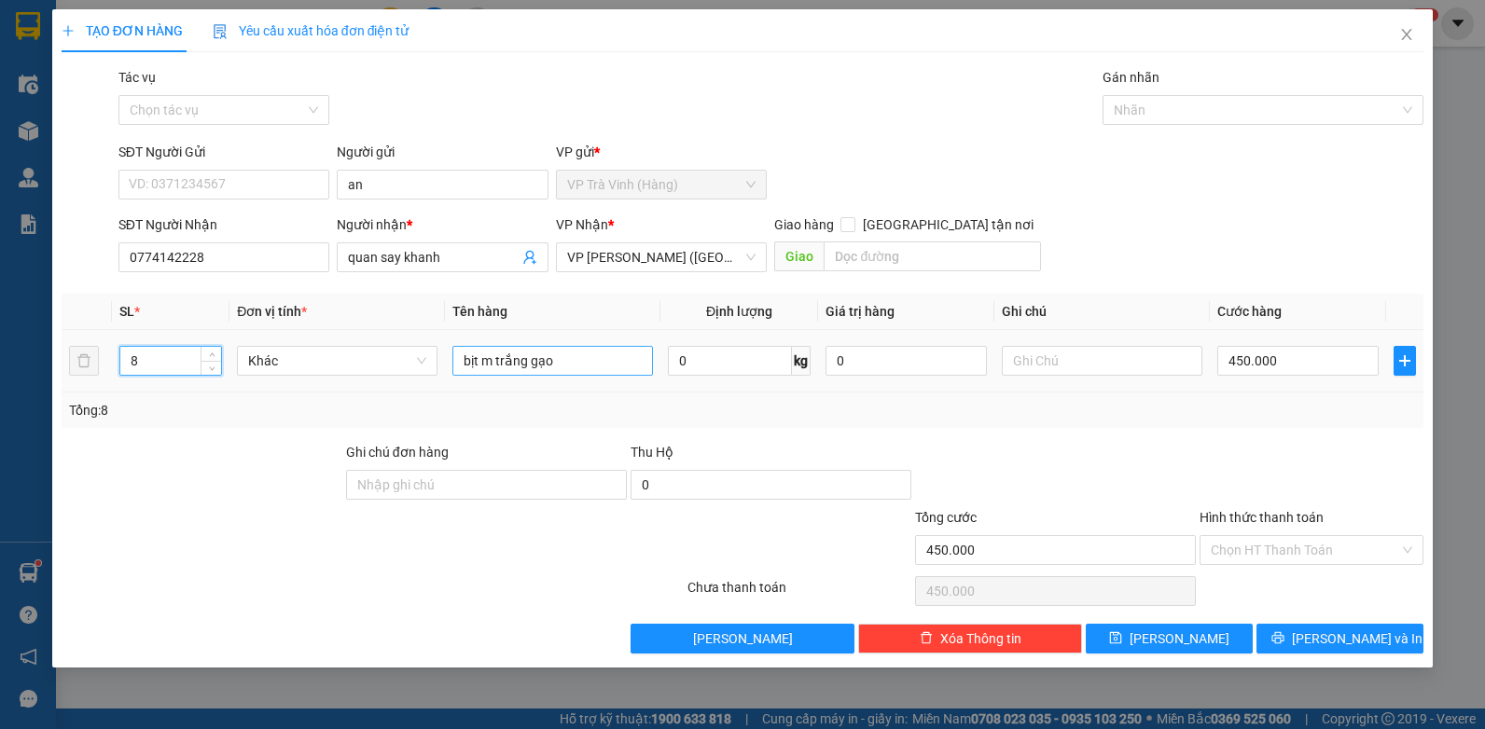
type input "8"
click at [621, 367] on input "bịt m trắng gạo" at bounding box center [552, 361] width 201 height 30
type input "bịt m trắng gạo kk"
type input "0"
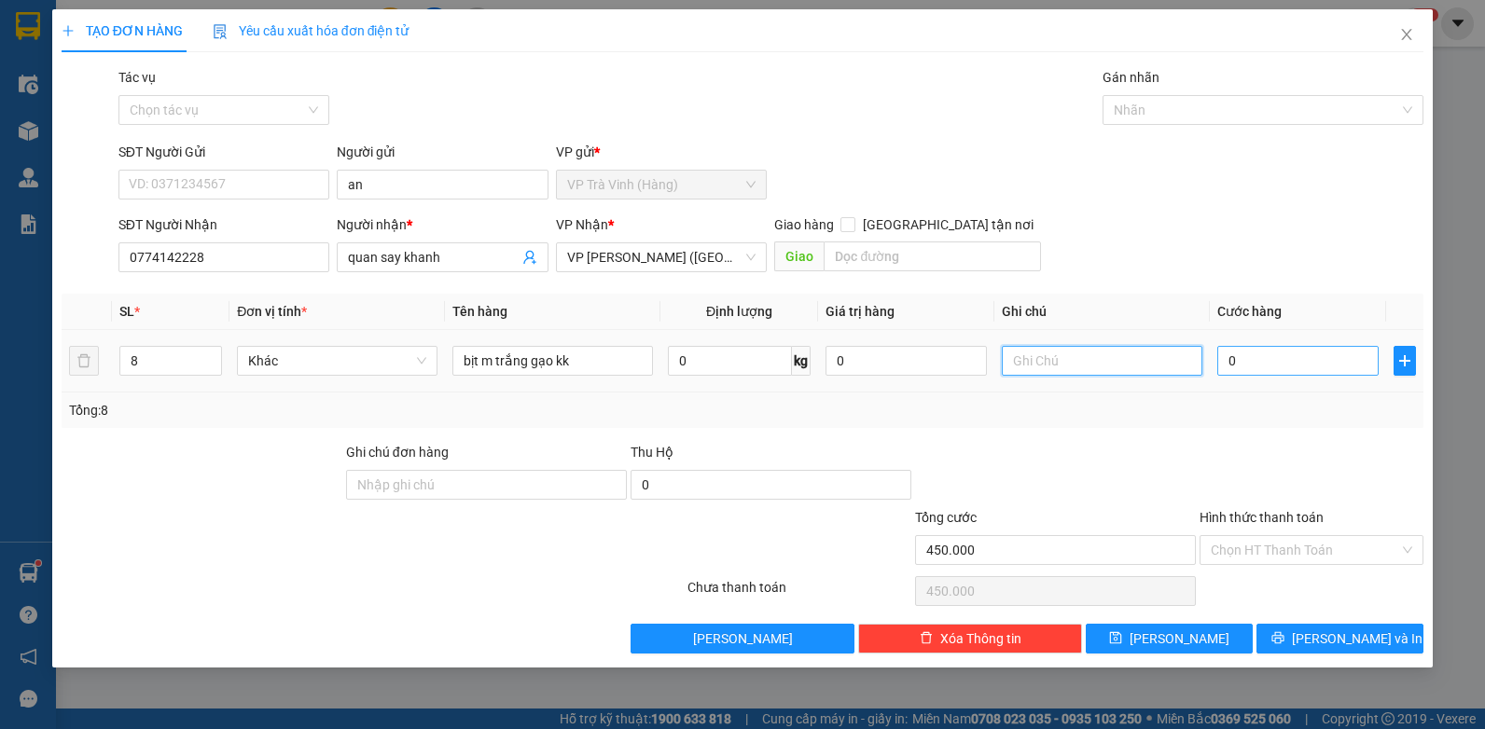
type input "0"
type input "450.000"
click at [1249, 350] on input "0" at bounding box center [1297, 361] width 161 height 30
type input "2"
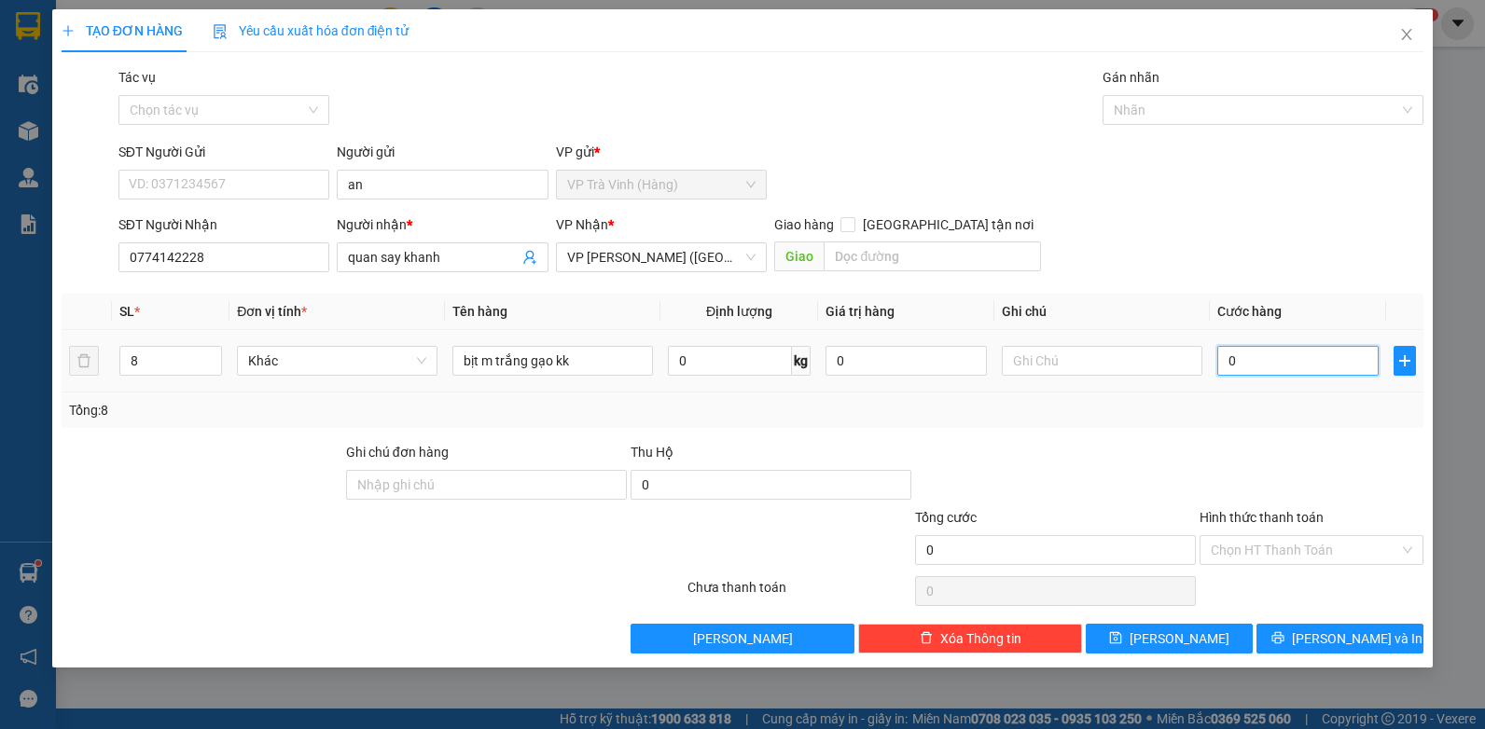
type input "2"
type input "24"
type input "240"
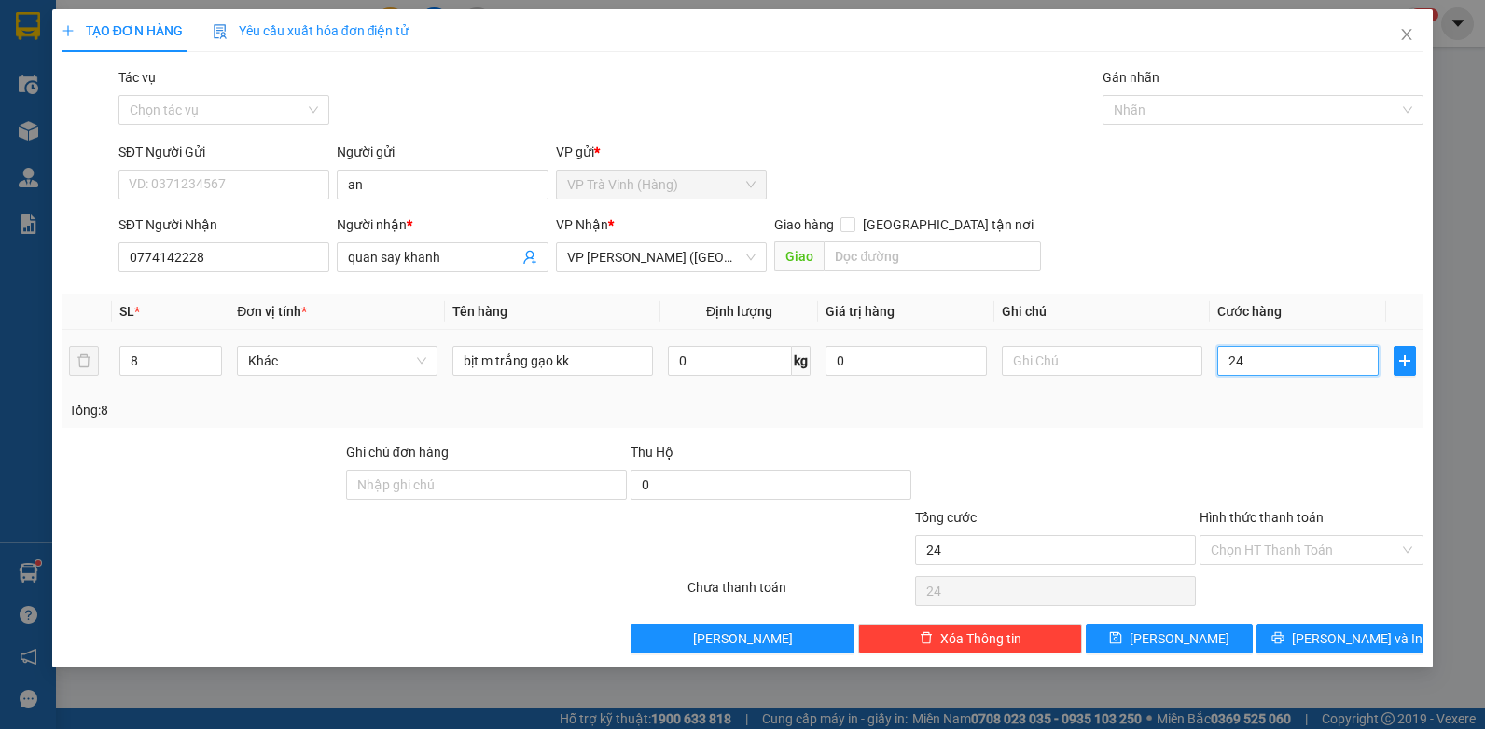
type input "240"
type input "240.000"
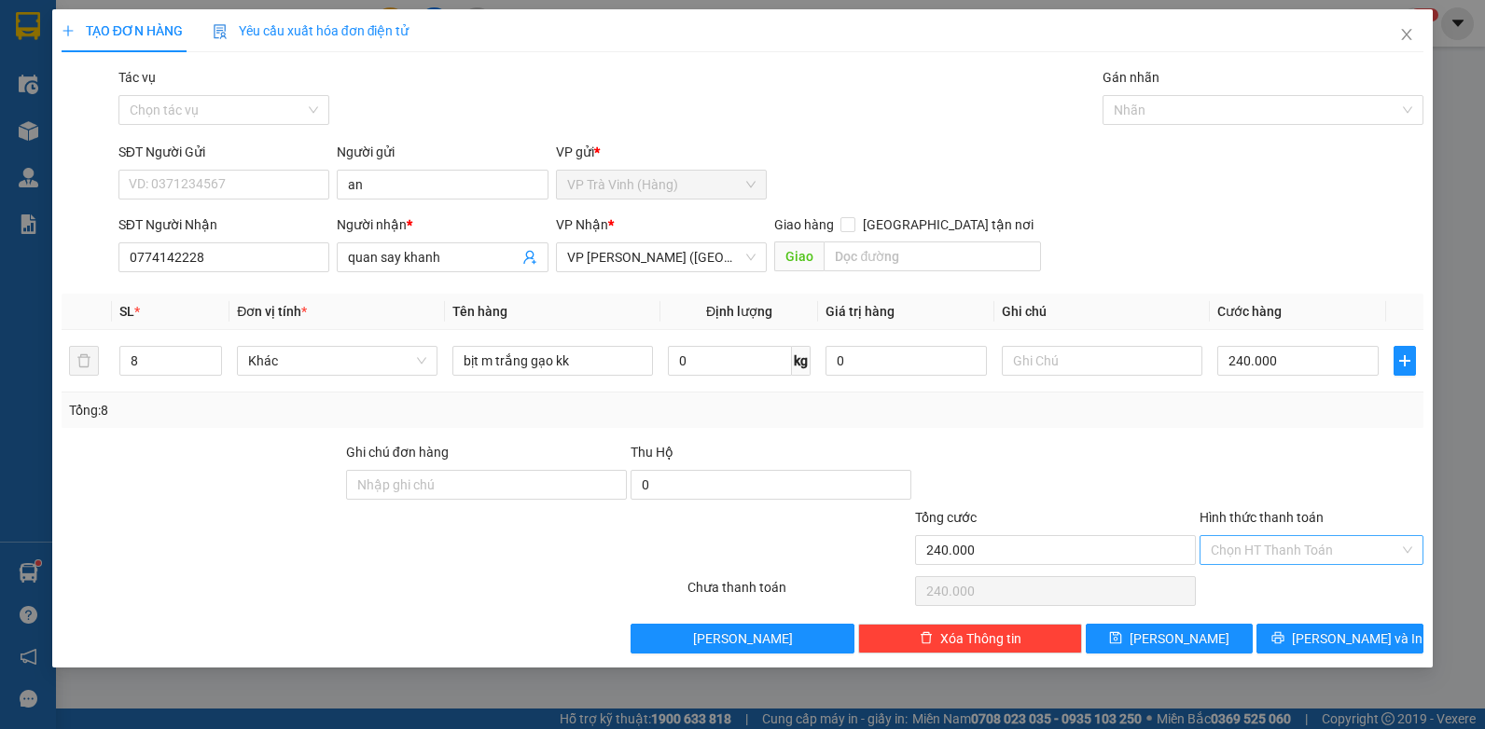
click at [1269, 559] on input "Hình thức thanh toán" at bounding box center [1305, 550] width 188 height 28
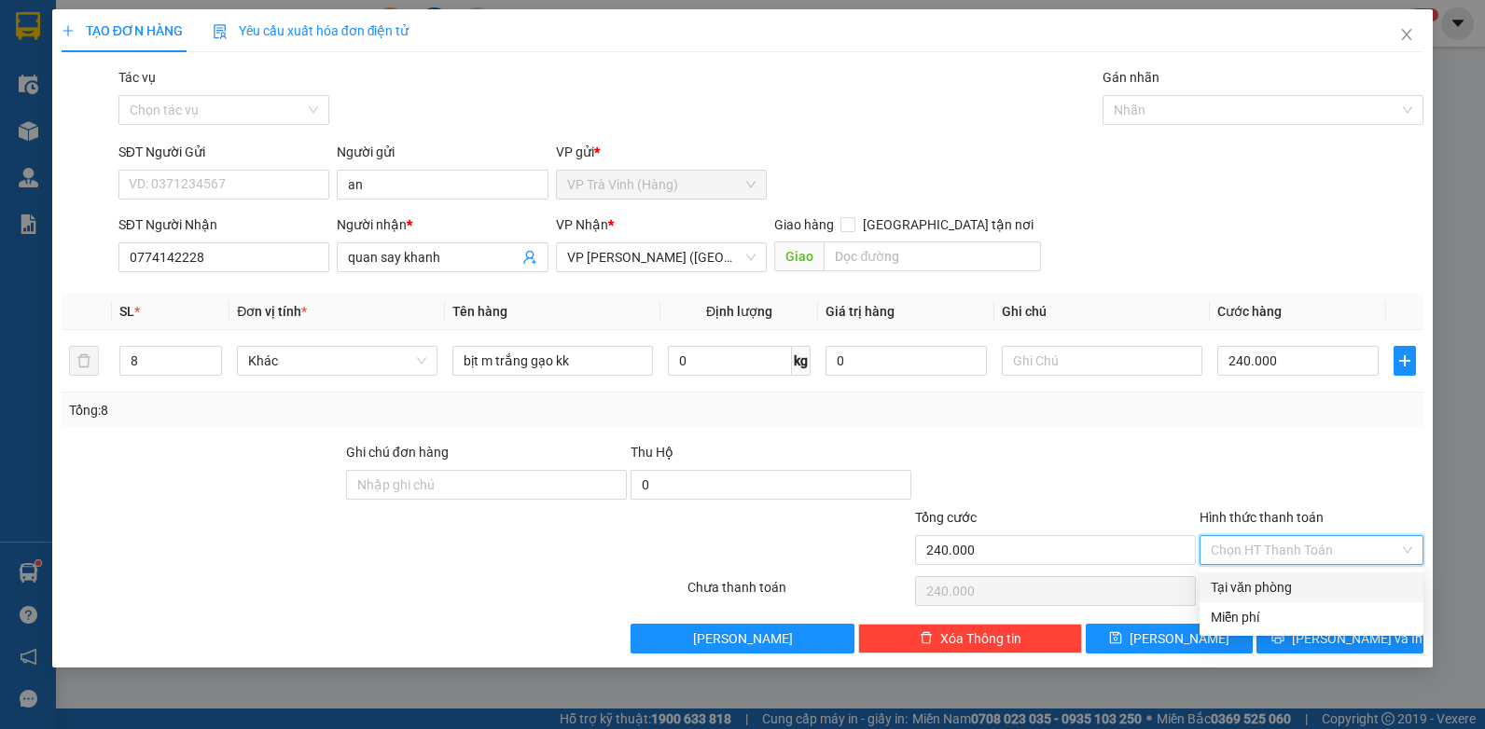
click at [1276, 583] on div "Tại văn phòng" at bounding box center [1311, 587] width 201 height 21
type input "0"
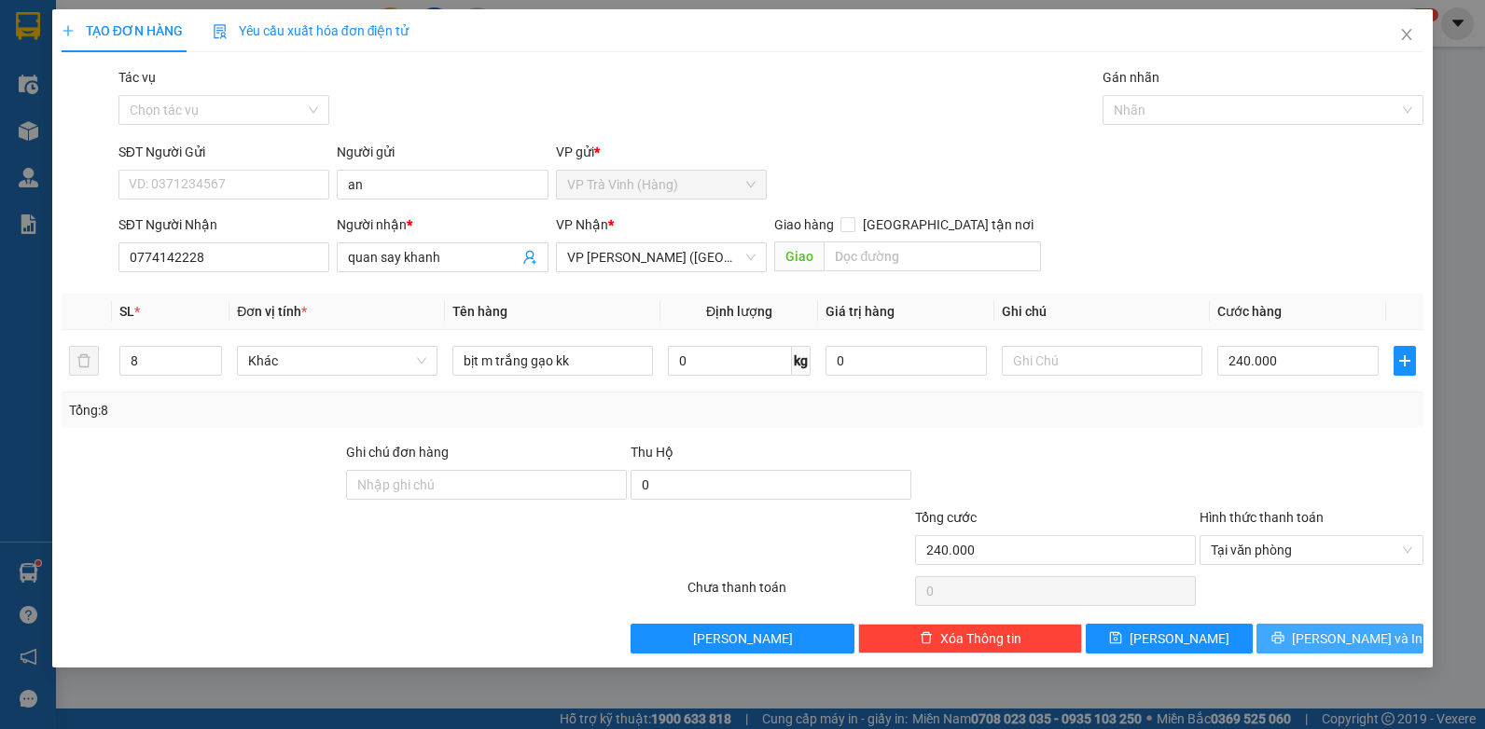
click at [1382, 642] on button "[PERSON_NAME] và In" at bounding box center [1339, 639] width 167 height 30
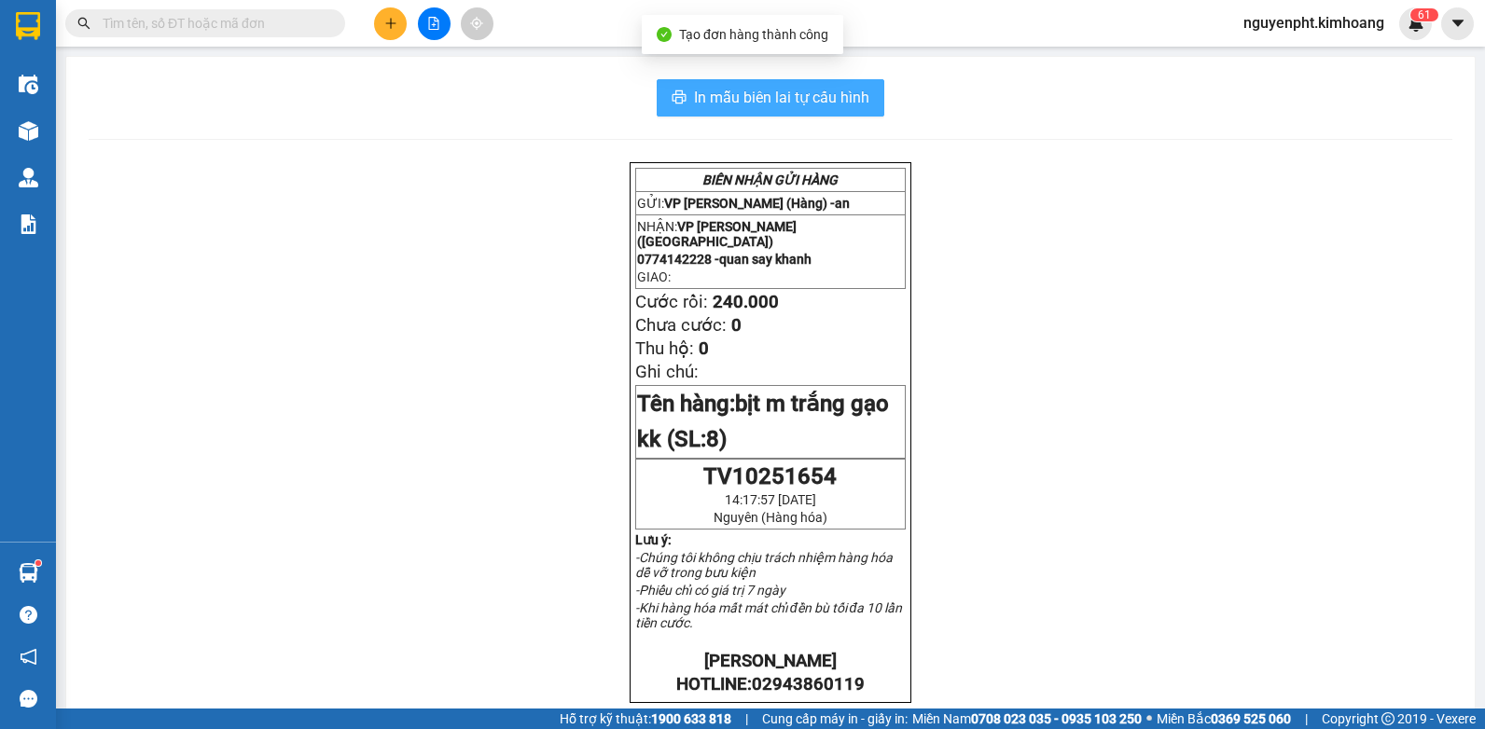
click at [743, 100] on span "In mẫu biên lai tự cấu hình" at bounding box center [781, 97] width 175 height 23
